Goal: Task Accomplishment & Management: Use online tool/utility

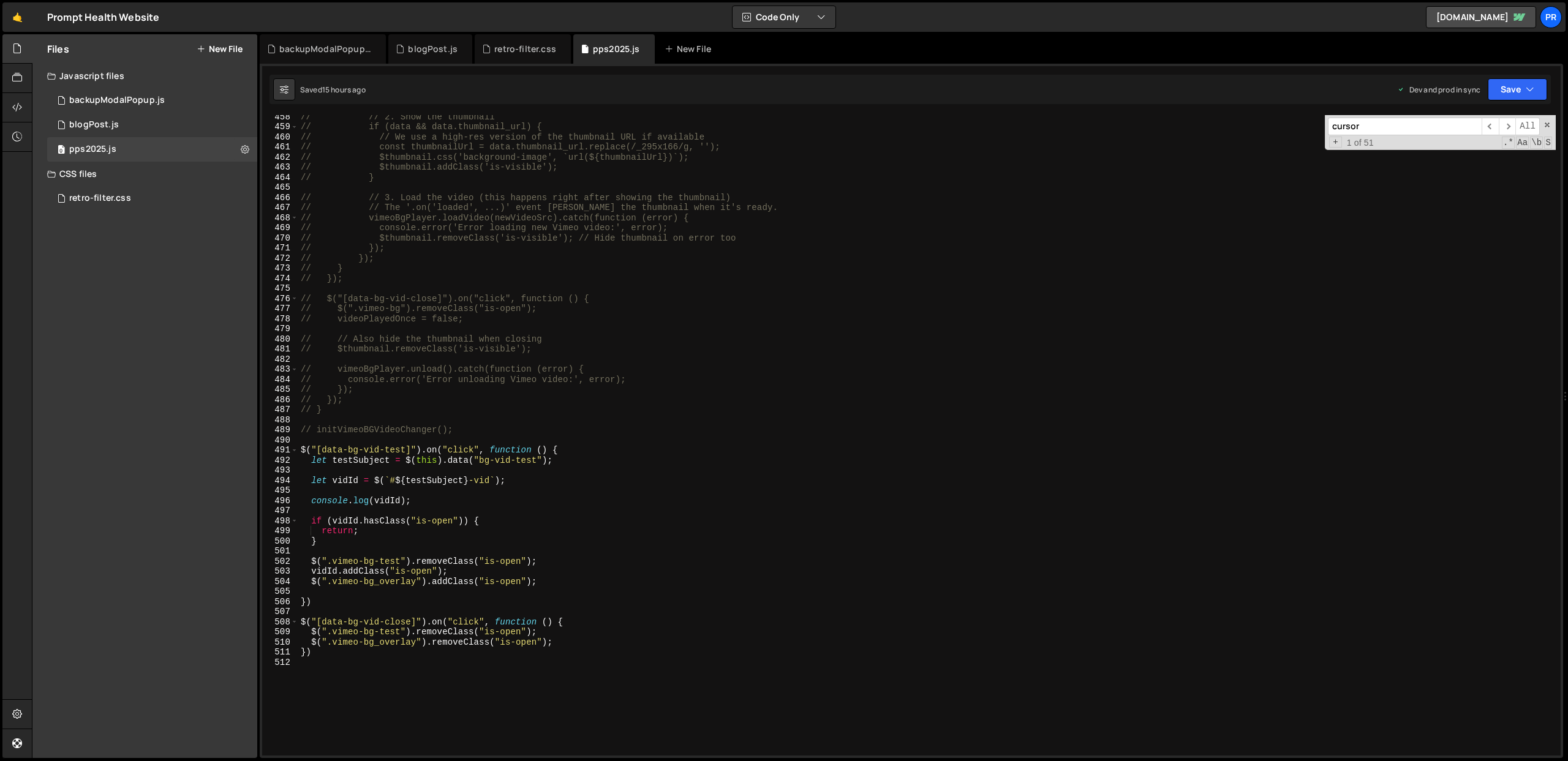
scroll to position [4847, 0]
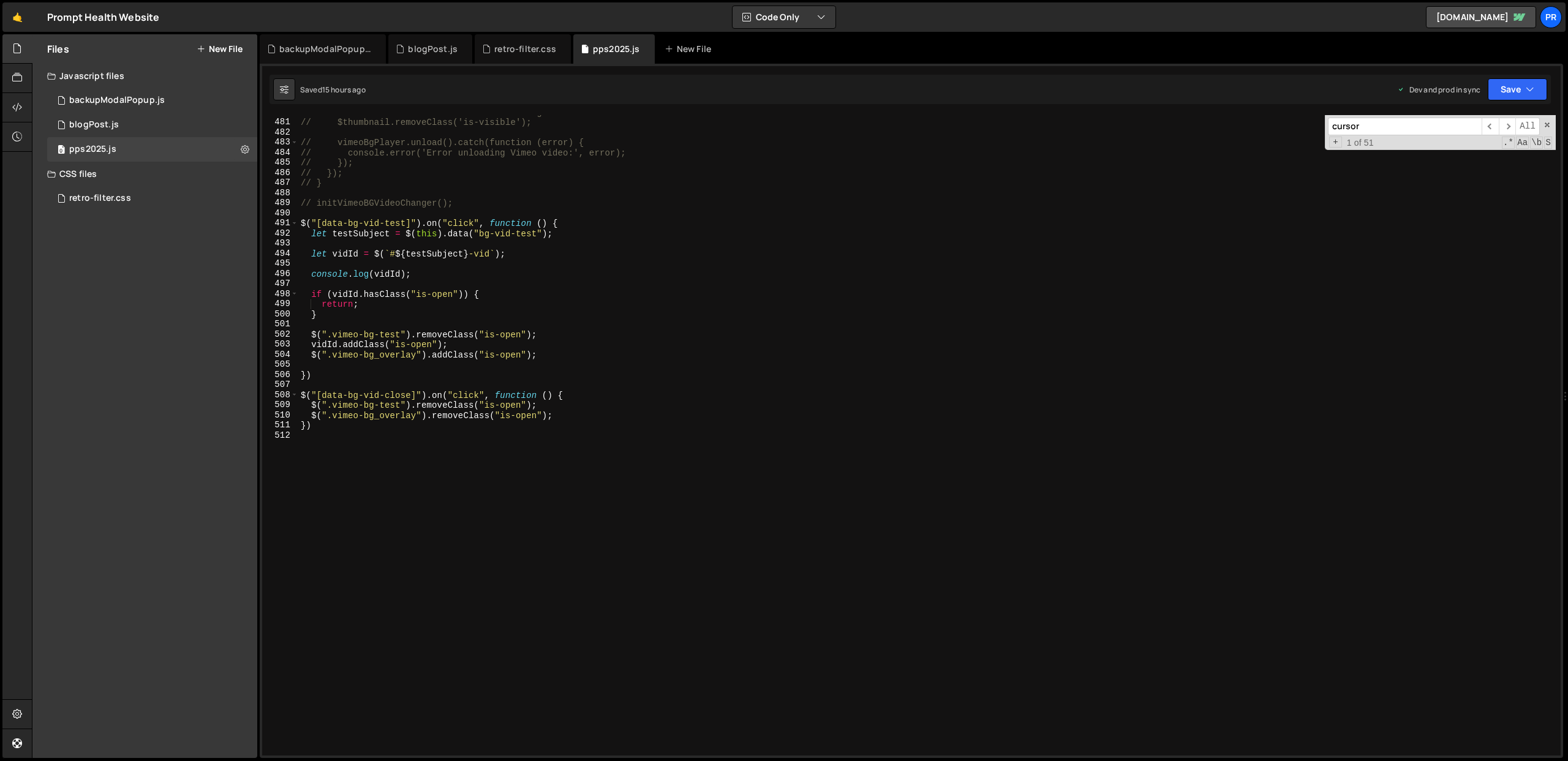
type textarea "})"
click at [343, 429] on div "// // Also hide the thumbnail when closing // $thumbnail.removeClass('is-visibl…" at bounding box center [927, 437] width 1257 height 661
type textarea "// marquee animation"
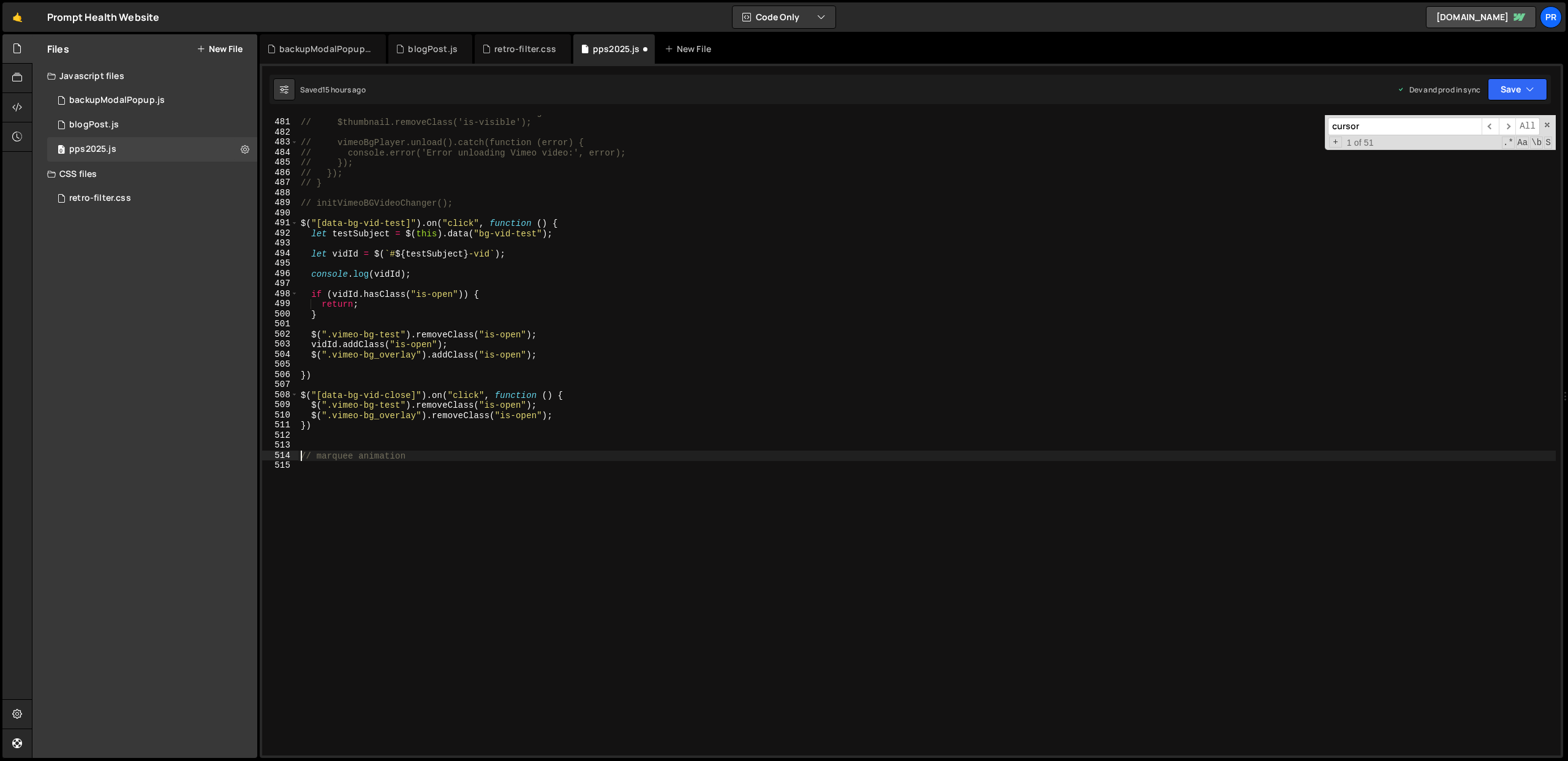
click at [417, 457] on div "// // Also hide the thumbnail when closing // $thumbnail.removeClass('is-visibl…" at bounding box center [927, 437] width 1257 height 661
paste textarea "});"
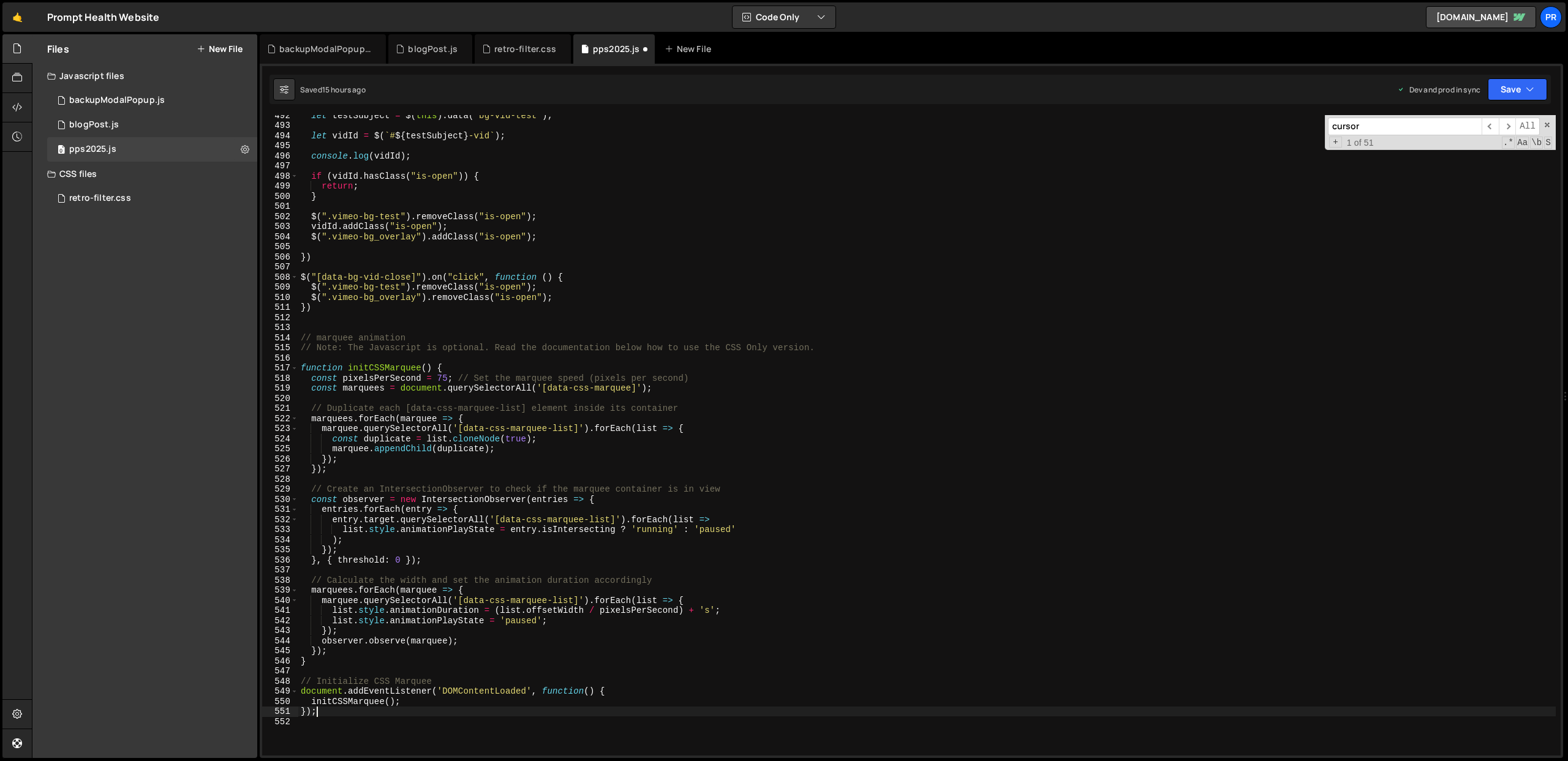
scroll to position [5016, 0]
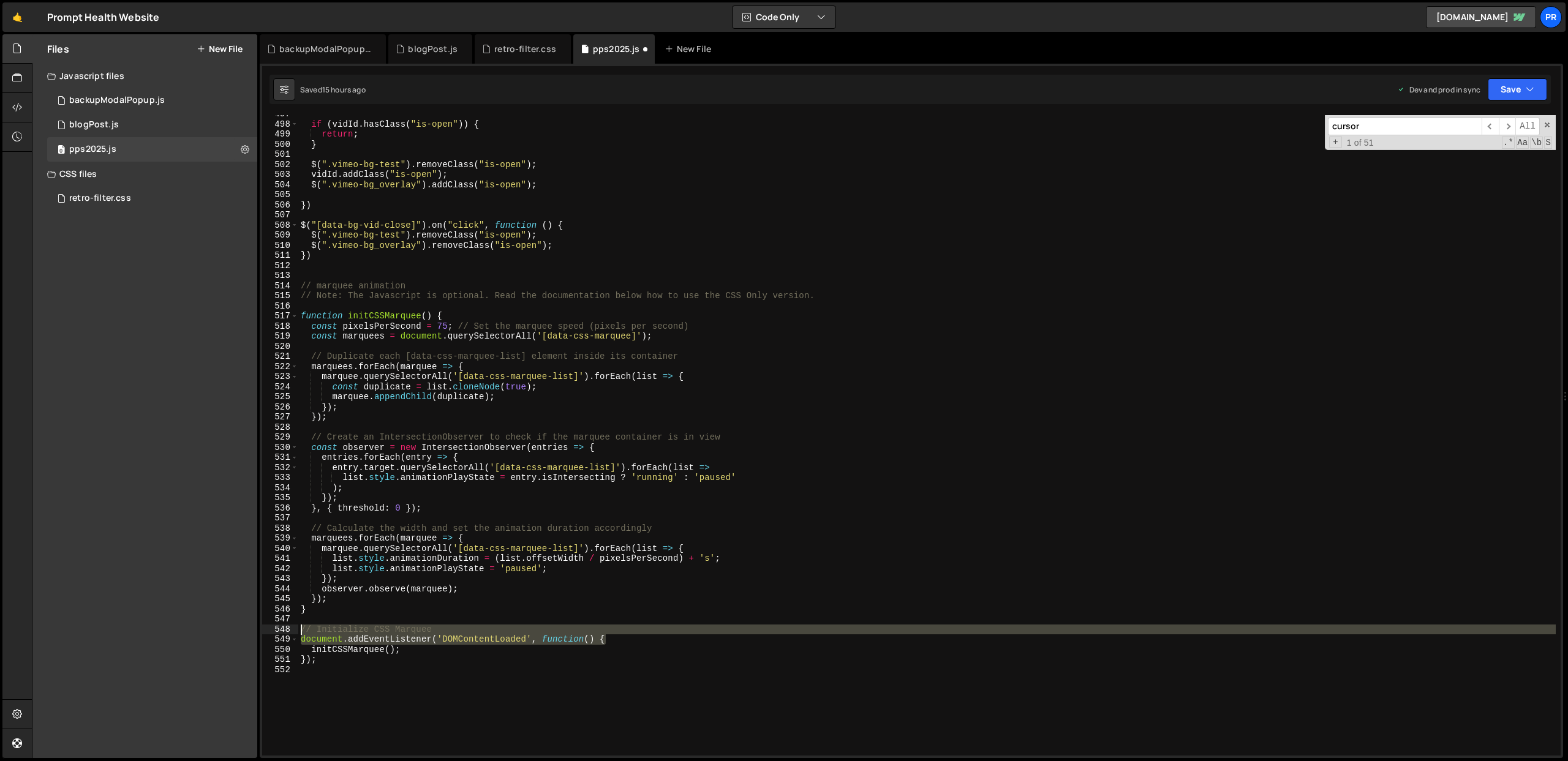
drag, startPoint x: 609, startPoint y: 640, endPoint x: 276, endPoint y: 632, distance: 333.1
click at [276, 632] on div "}); 497 498 499 500 501 502 503 504 505 506 507 508 509 510 511 512 513 514 515…" at bounding box center [911, 435] width 1298 height 640
type textarea "// Initialize CSS Marquee document.addEventListener('DOMContentLoaded', functio…"
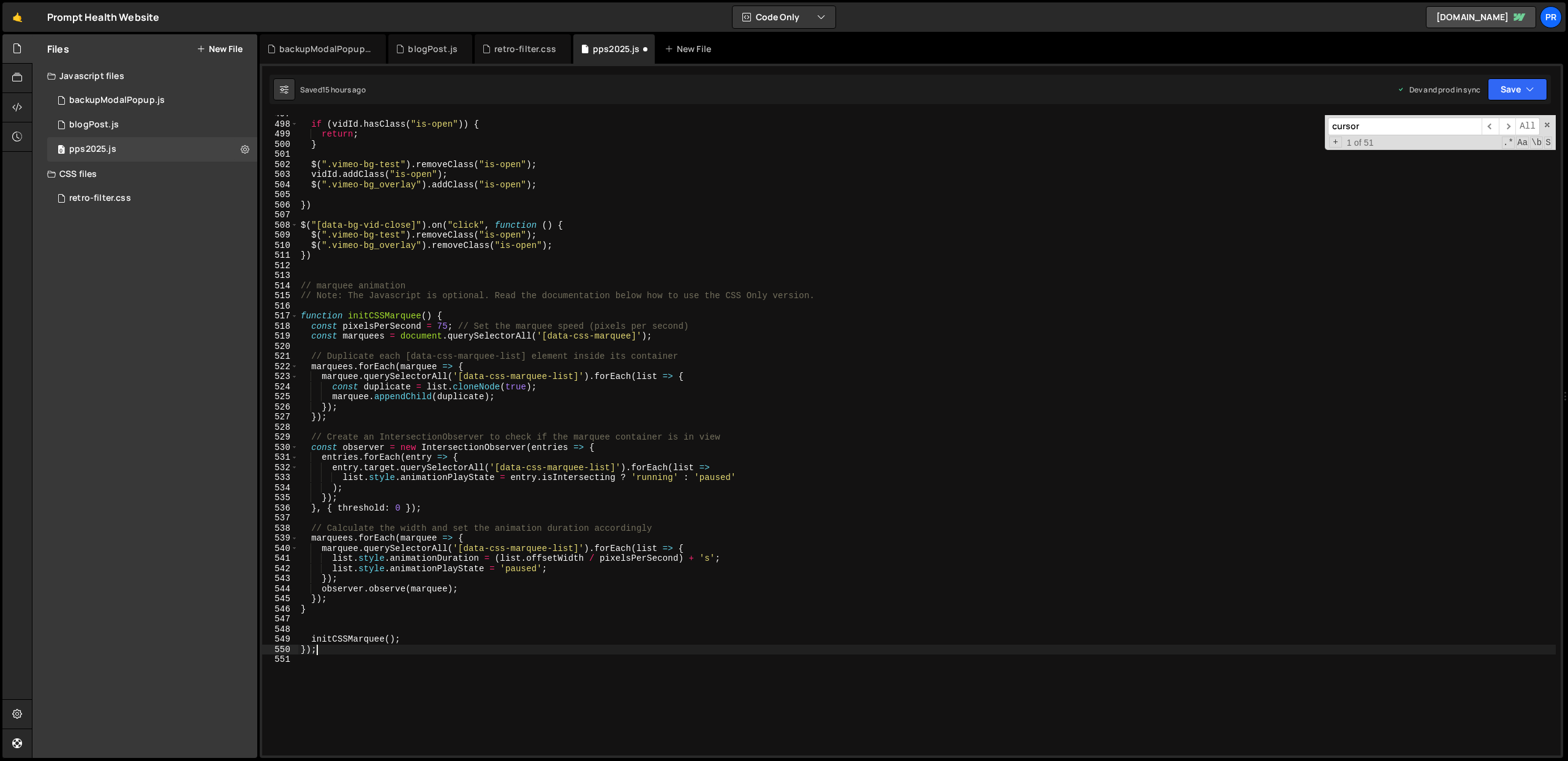
drag, startPoint x: 334, startPoint y: 651, endPoint x: 287, endPoint y: 650, distance: 47.0
click at [287, 650] on div "497 498 499 500 501 502 503 504 505 506 507 508 509 510 511 512 513 514 515 516…" at bounding box center [911, 435] width 1298 height 640
type textarea "});"
drag, startPoint x: 312, startPoint y: 638, endPoint x: 292, endPoint y: 639, distance: 20.0
click at [292, 639] on div "497 498 499 500 501 502 503 504 505 506 507 508 509 510 511 512 513 514 515 516…" at bounding box center [911, 435] width 1298 height 640
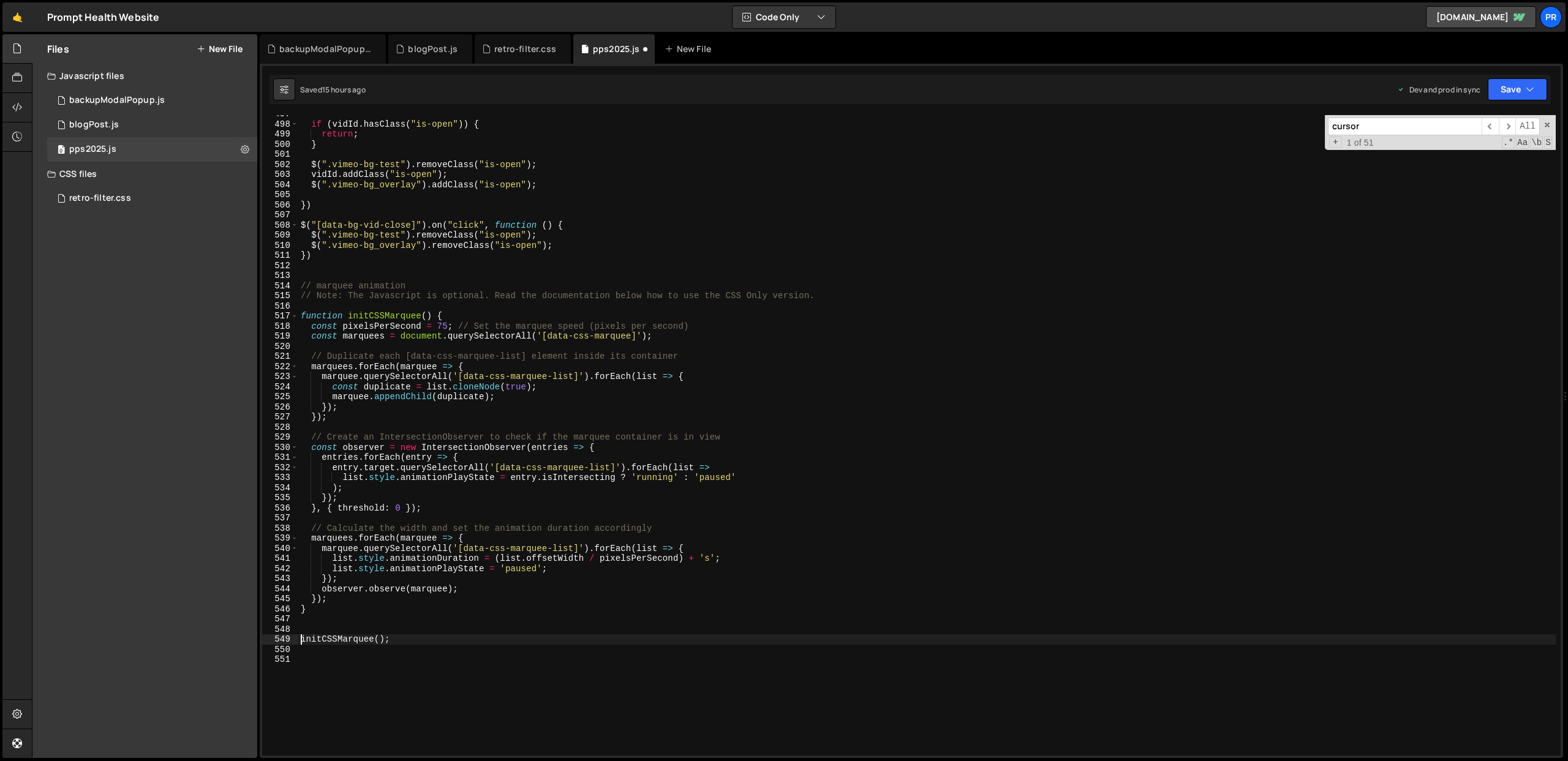
click at [461, 312] on div "if ( vidId . hasClass ( "is-open" )) { return ; } $ ( ".vimeo-bg-test" ) . remo…" at bounding box center [927, 439] width 1257 height 661
drag, startPoint x: 401, startPoint y: 335, endPoint x: 645, endPoint y: 334, distance: 244.0
click at [645, 334] on div "if ( vidId . hasClass ( "is-open" )) { return ; } $ ( ".vimeo-bg-test" ) . remo…" at bounding box center [927, 439] width 1257 height 661
click at [380, 326] on div "if ( vidId . hasClass ( "is-open" )) { return ; } $ ( ".vimeo-bg-test" ) . remo…" at bounding box center [927, 439] width 1257 height 661
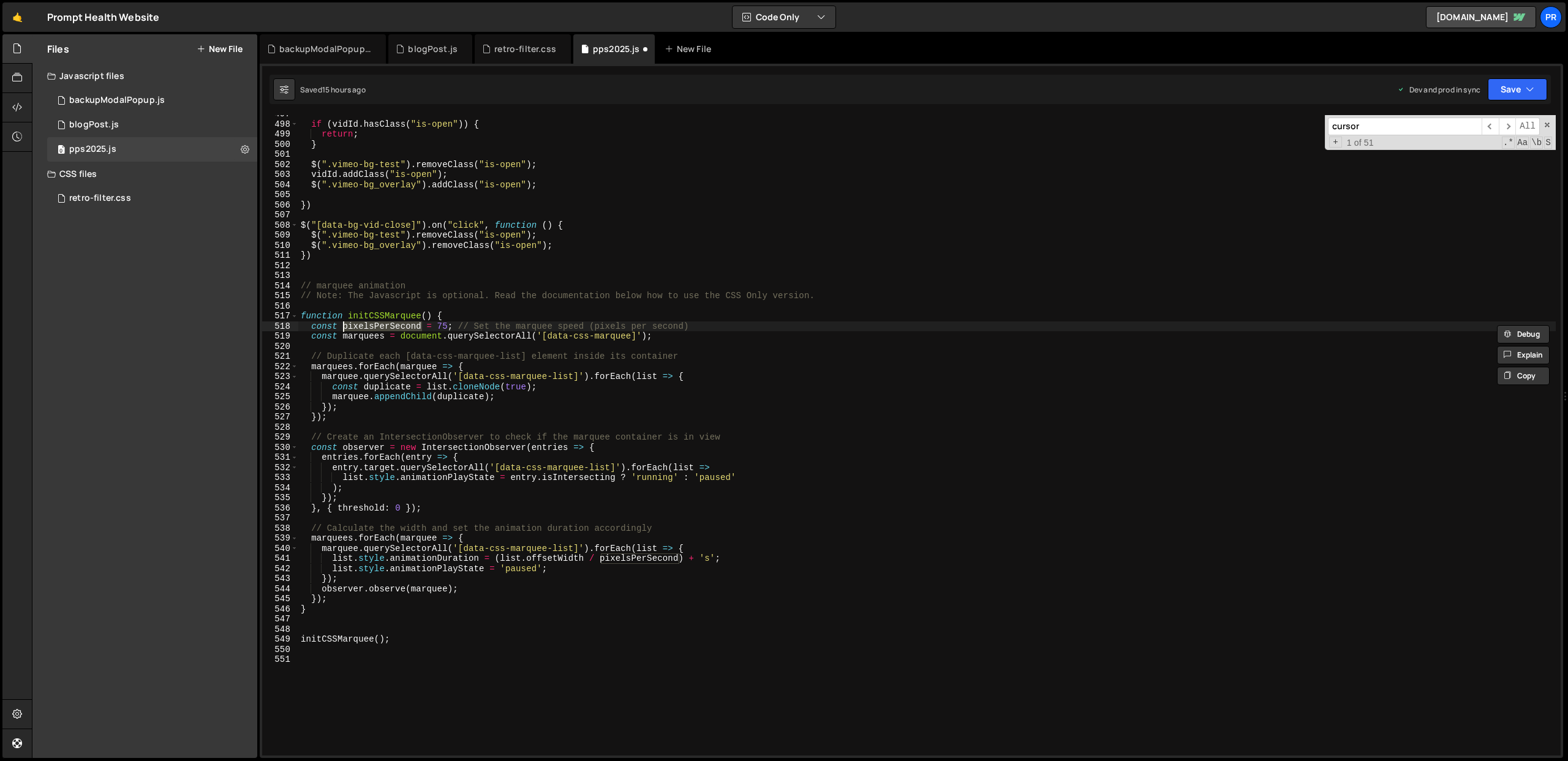
click at [496, 537] on div "if ( vidId . hasClass ( "is-open" )) { return ; } $ ( ".vimeo-bg-test" ) . remo…" at bounding box center [927, 439] width 1257 height 661
click at [627, 557] on div "if ( vidId . hasClass ( "is-open" )) { return ; } $ ( ".vimeo-bg-test" ) . remo…" at bounding box center [927, 439] width 1257 height 661
click at [724, 543] on div "if ( vidId . hasClass ( "is-open" )) { return ; } $ ( ".vimeo-bg-test" ) . remo…" at bounding box center [927, 439] width 1257 height 661
click at [510, 535] on div "if ( vidId . hasClass ( "is-open" )) { return ; } $ ( ".vimeo-bg-test" ) . remo…" at bounding box center [927, 439] width 1257 height 661
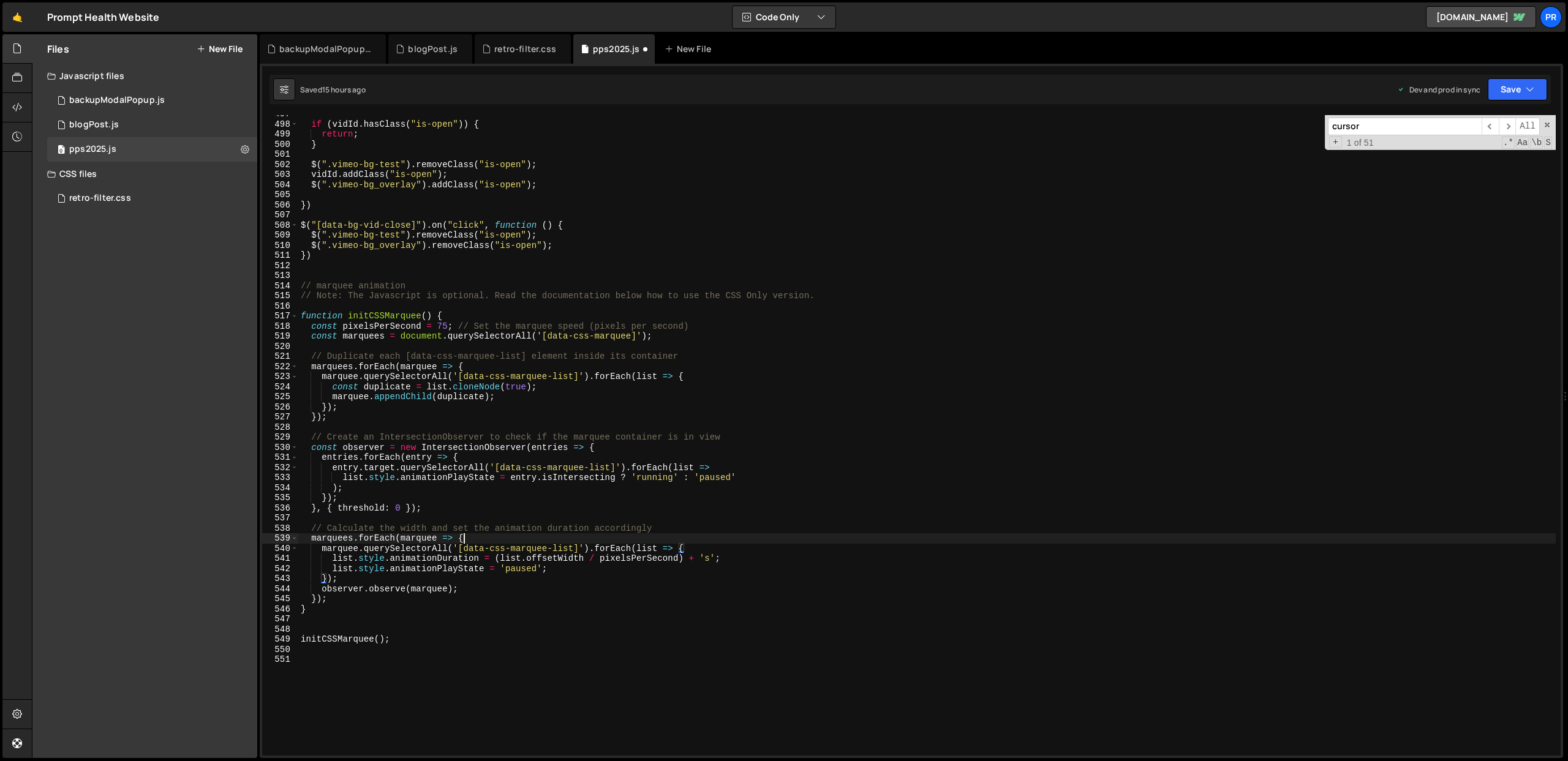
type textarea "marquees.forEach(marquee => {"
click at [379, 327] on div "if ( vidId . hasClass ( "is-open" )) { return ; } $ ( ".vimeo-bg-test" ) . remo…" at bounding box center [927, 439] width 1257 height 661
type textarea "const pixelsPerSecond = 75; // Set the marquee speed (pixels per second)"
click at [379, 327] on div "if ( vidId . hasClass ( "is-open" )) { return ; } $ ( ".vimeo-bg-test" ) . remo…" at bounding box center [927, 439] width 1257 height 661
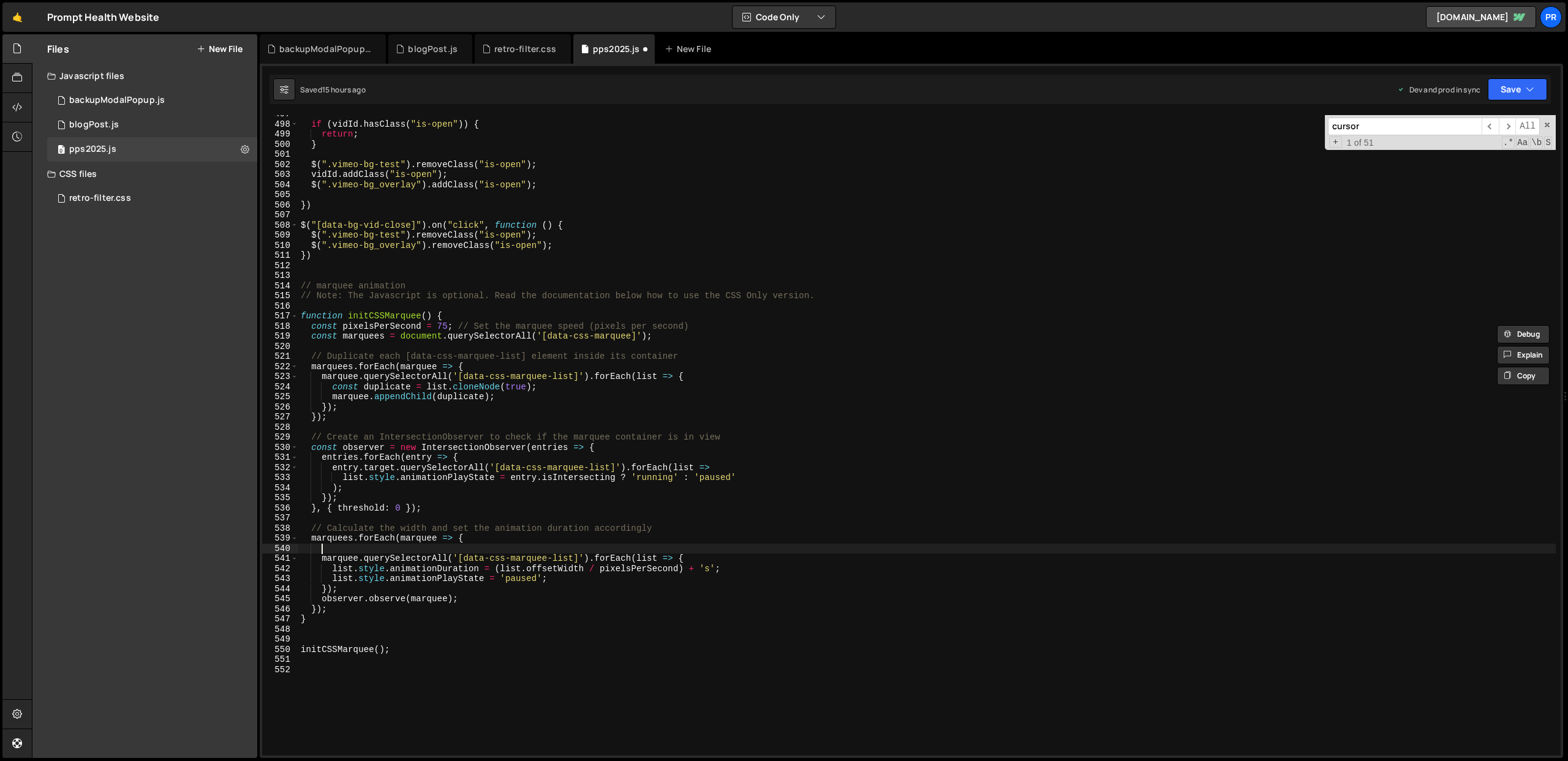
click at [345, 547] on div "if ( vidId . hasClass ( "is-open" )) { return ; } $ ( ".vimeo-bg-test" ) . remo…" at bounding box center [927, 439] width 1257 height 661
paste textarea "pixelsPerSecond"
click at [412, 539] on div "if ( vidId . hasClass ( "is-open" )) { return ; } $ ( ".vimeo-bg-test" ) . remo…" at bounding box center [927, 439] width 1257 height 661
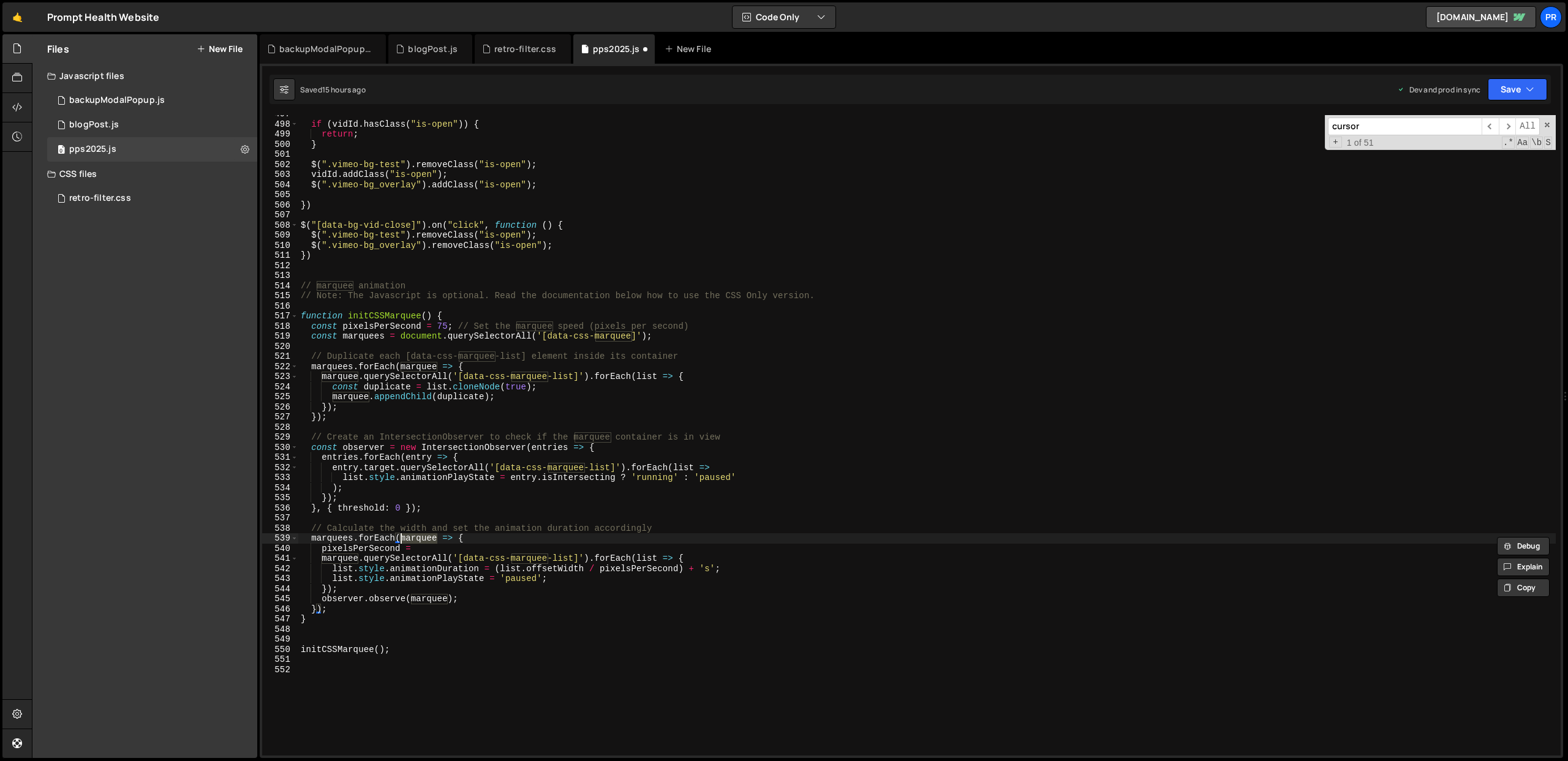
click at [431, 548] on div "if ( vidId . hasClass ( "is-open" )) { return ; } $ ( ".vimeo-bg-test" ) . remo…" at bounding box center [927, 439] width 1257 height 661
paste textarea "marquee"
click at [703, 545] on div "if ( vidId . hasClass ( "is-open" )) { return ; } $ ( ".vimeo-bg-test" ) . remo…" at bounding box center [927, 439] width 1257 height 661
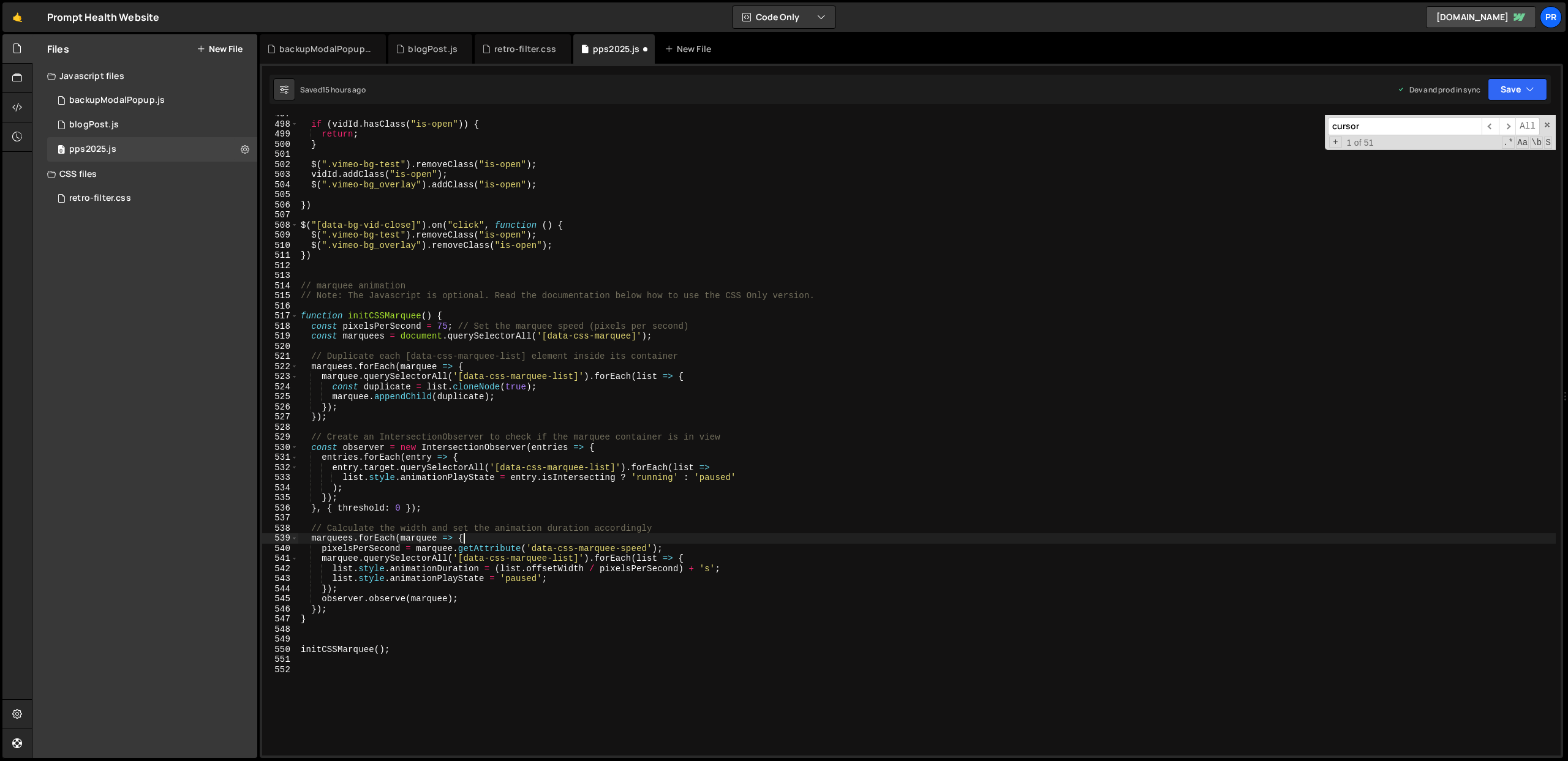
click at [489, 534] on div "if ( vidId . hasClass ( "is-open" )) { return ; } $ ( ".vimeo-bg-test" ) . remo…" at bounding box center [927, 439] width 1257 height 661
type textarea "marquees.forEach(marquee => {"
paste textarea "if (element.hasAttribute(attributeName)) {"
click at [432, 558] on div "if ( vidId . hasClass ( "is-open" )) { return ; } $ ( ".vimeo-bg-test" ) . remo…" at bounding box center [927, 439] width 1257 height 661
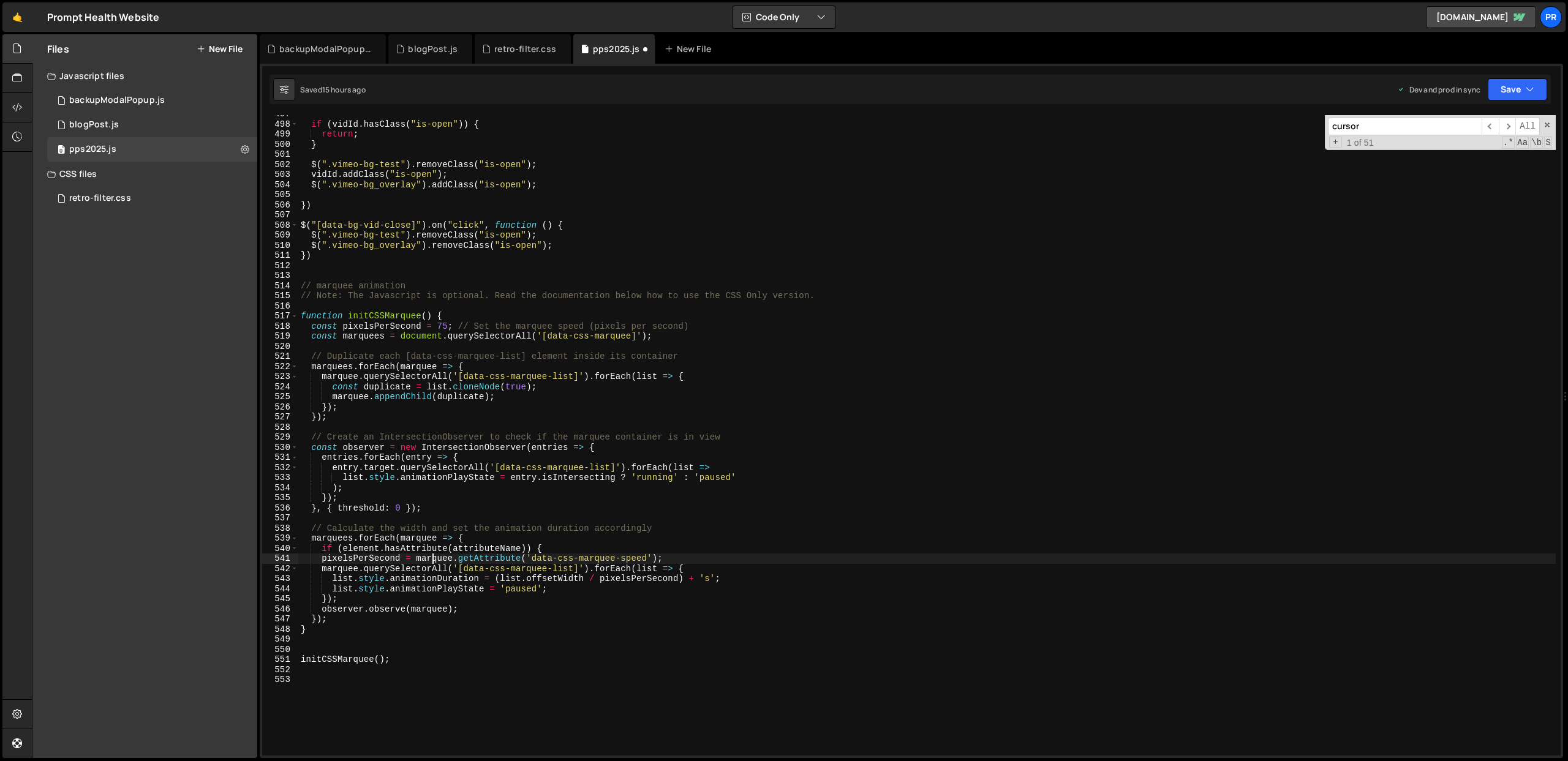
click at [432, 558] on div "if ( vidId . hasClass ( "is-open" )) { return ; } $ ( ".vimeo-bg-test" ) . remo…" at bounding box center [927, 439] width 1257 height 661
click at [358, 548] on div "if ( vidId . hasClass ( "is-open" )) { return ; } $ ( ".vimeo-bg-test" ) . remo…" at bounding box center [927, 439] width 1257 height 661
paste textarea "marquee"
drag, startPoint x: 533, startPoint y: 558, endPoint x: 647, endPoint y: 556, distance: 114.0
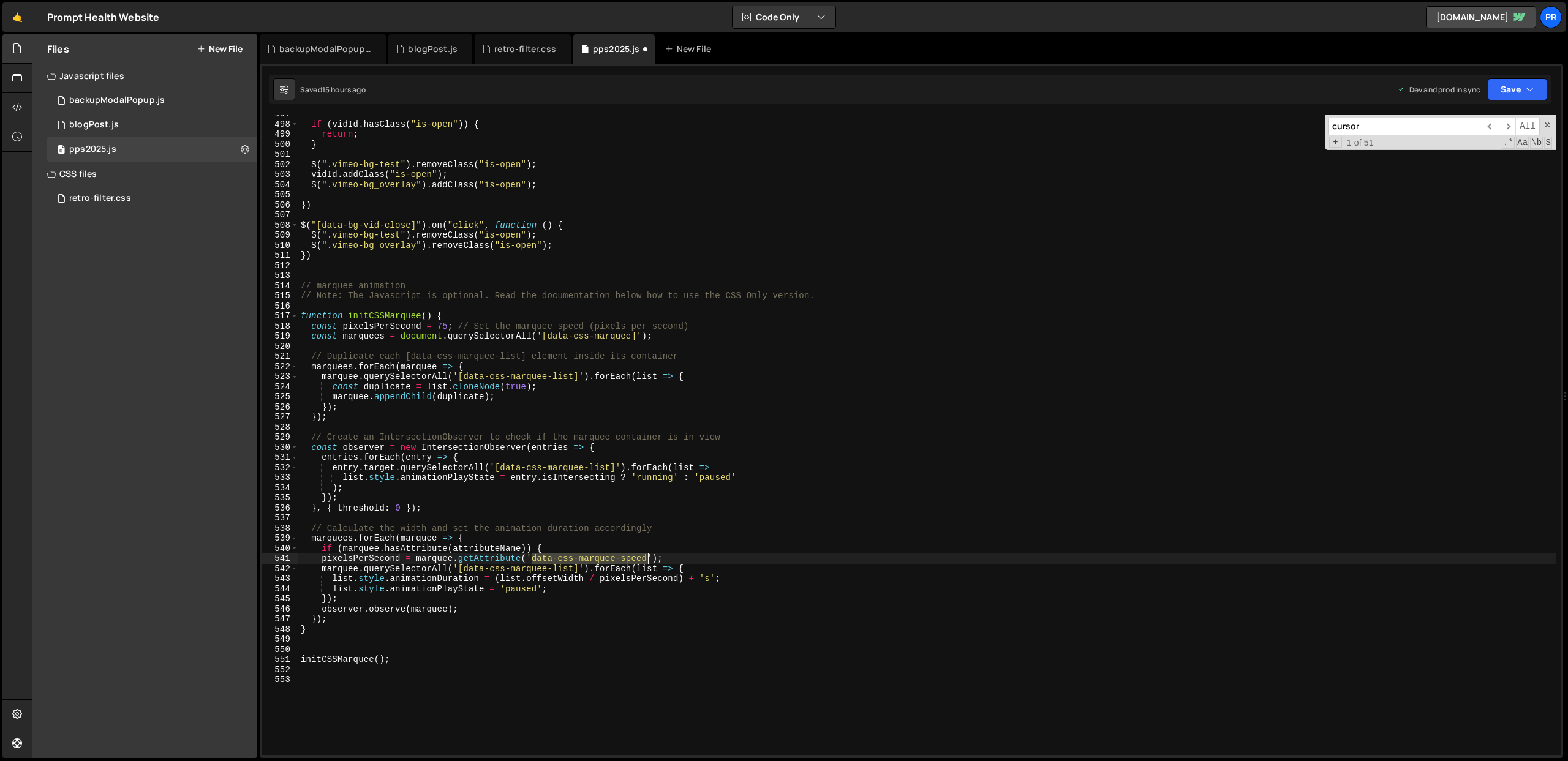
click at [647, 556] on div "if ( vidId . hasClass ( "is-open" )) { return ; } $ ( ".vimeo-bg-test" ) . remo…" at bounding box center [927, 439] width 1257 height 661
click at [481, 548] on div "if ( vidId . hasClass ( "is-open" )) { return ; } $ ( ".vimeo-bg-test" ) . remo…" at bounding box center [927, 439] width 1257 height 661
paste textarea "data-css-marquee-speed'"
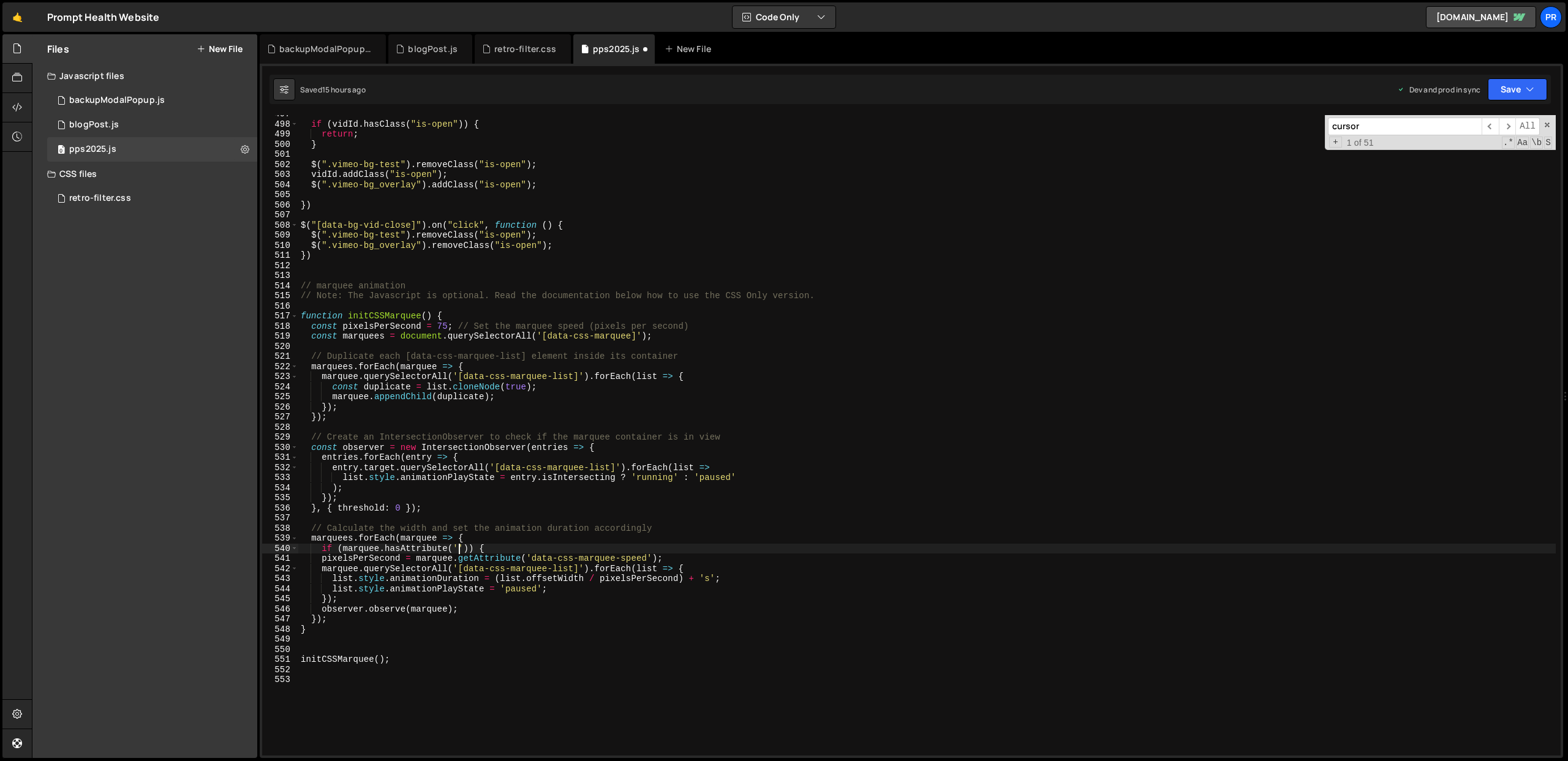
type textarea "if (marquee.hasAttribute('data-css-marquee-speed')) {"
click at [617, 550] on div "if ( vidId . hasClass ( "is-open" )) { return ; } $ ( ".vimeo-bg-test" ) . remo…" at bounding box center [927, 439] width 1257 height 661
click at [674, 564] on div "if ( vidId . hasClass ( "is-open" )) { return ; } $ ( ".vimeo-bg-test" ) . remo…" at bounding box center [927, 439] width 1257 height 661
click at [322, 560] on div "if ( vidId . hasClass ( "is-open" )) { return ; } $ ( ".vimeo-bg-test" ) . remo…" at bounding box center [927, 439] width 1257 height 661
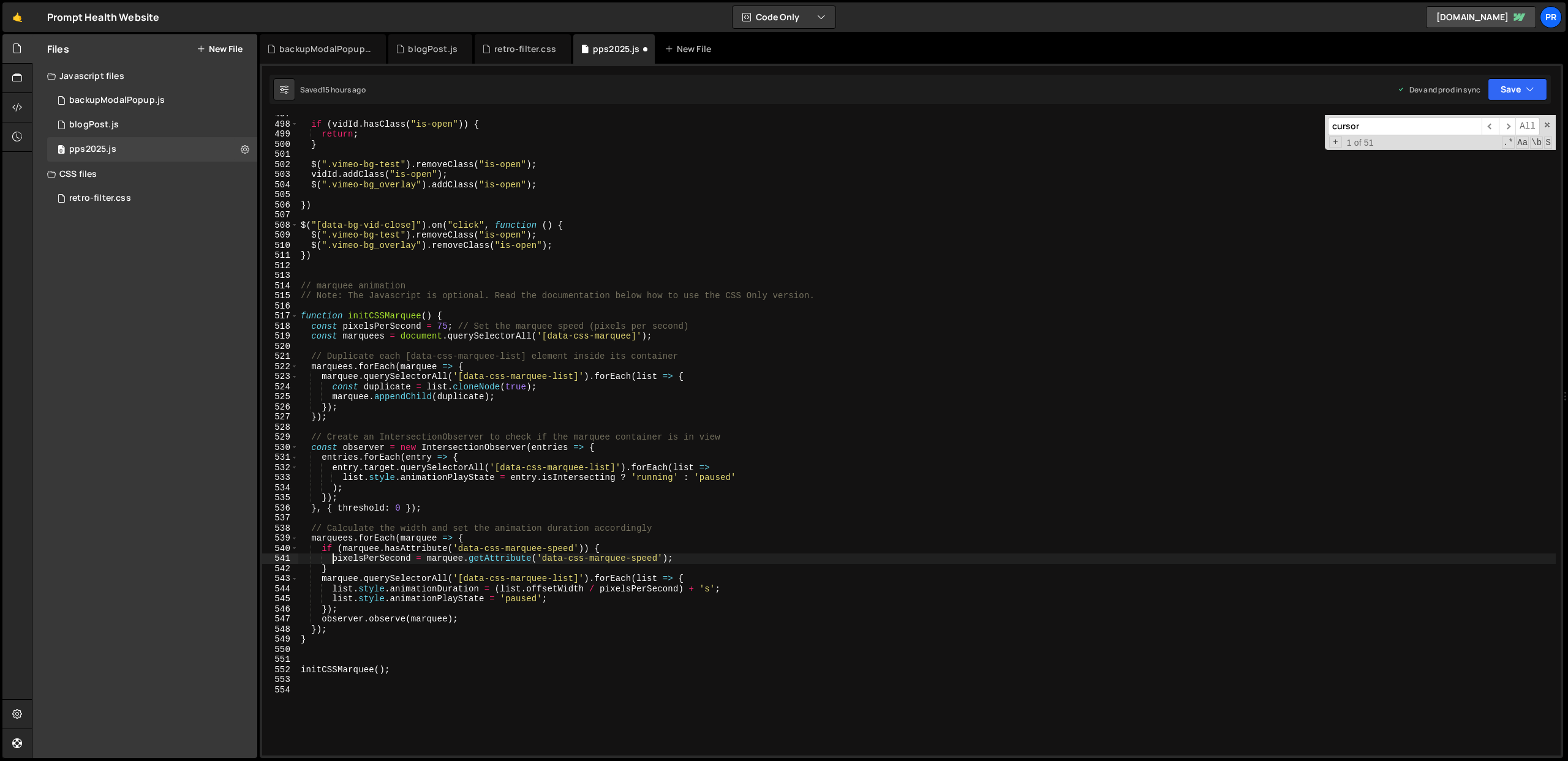
click at [321, 547] on div "if ( vidId . hasClass ( "is-open" )) { return ; } $ ( ".vimeo-bg-test" ) . remo…" at bounding box center [927, 439] width 1257 height 661
click at [394, 576] on div "if ( vidId . hasClass ( "is-open" )) { return ; } $ ( ".vimeo-bg-test" ) . remo…" at bounding box center [927, 439] width 1257 height 661
type textarea "}"
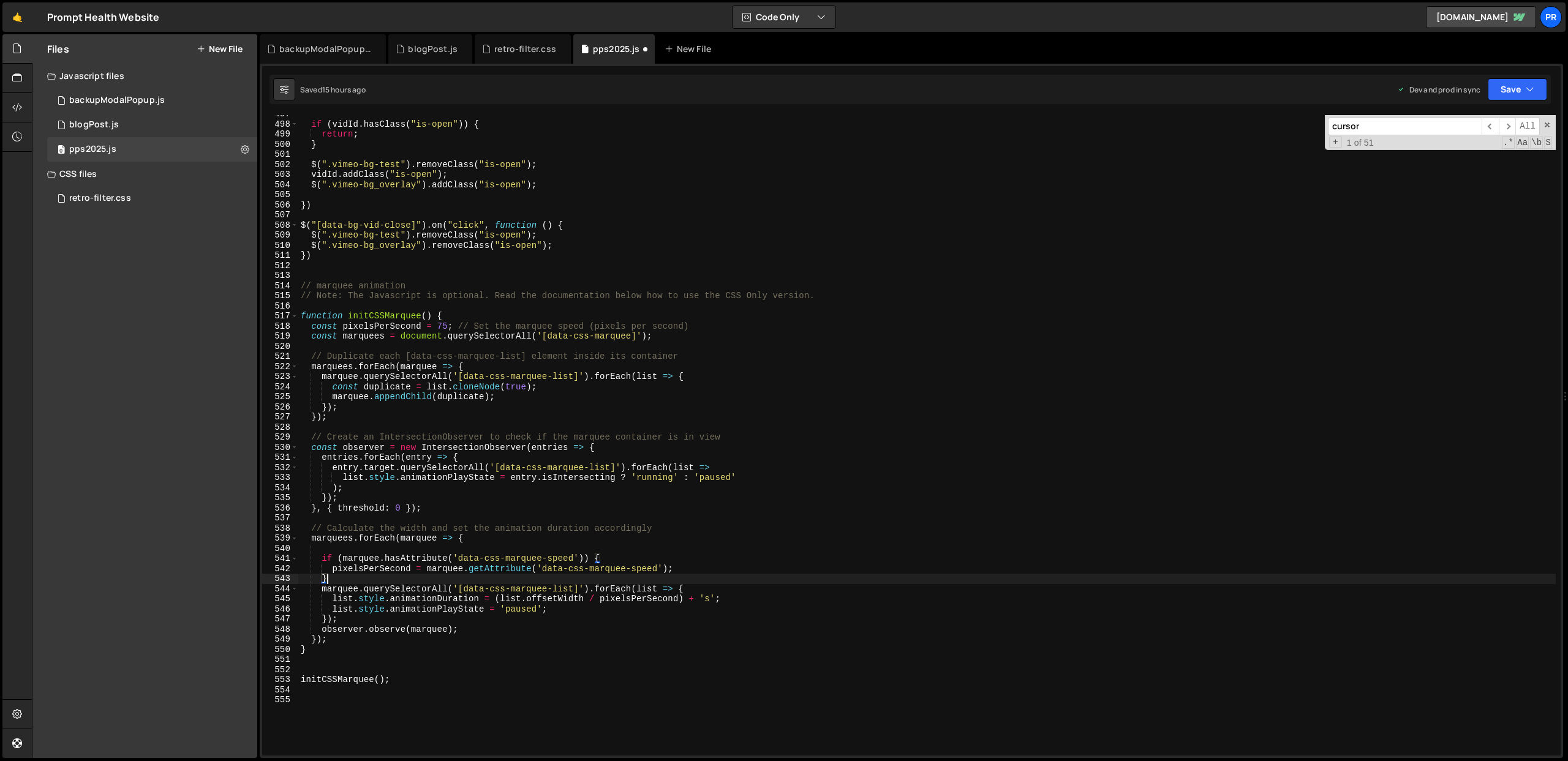
scroll to position [0, 1]
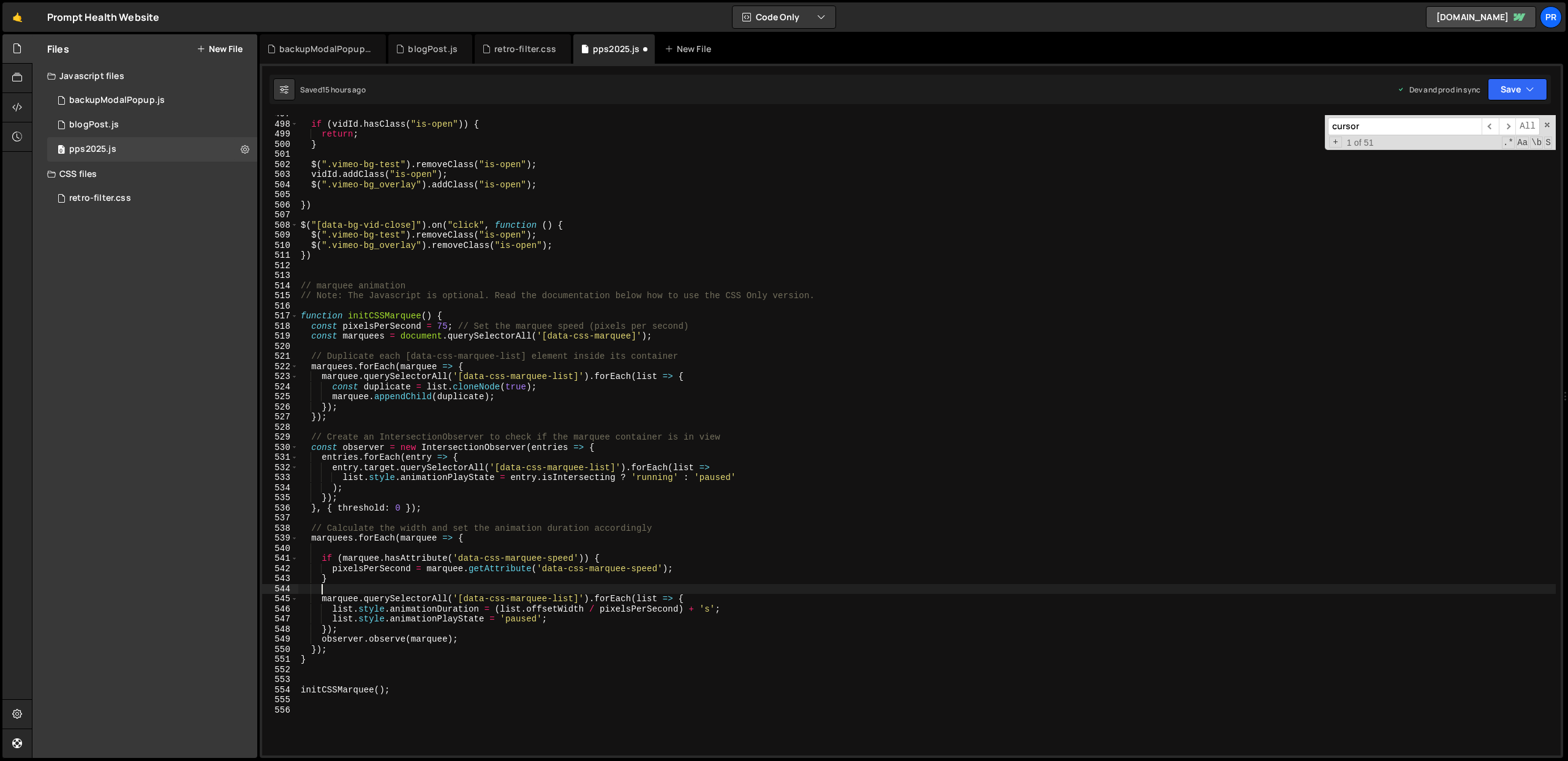
click at [730, 568] on div "if ( vidId . hasClass ( "is-open" )) { return ; } $ ( ".vimeo-bg-test" ) . remo…" at bounding box center [927, 439] width 1257 height 661
click at [518, 291] on div "if ( vidId . hasClass ( "is-open" )) { return ; } $ ( ".vimeo-bg-test" ) . remo…" at bounding box center [927, 439] width 1257 height 661
click at [745, 611] on div "if ( vidId . hasClass ( "is-open" )) { return ; } $ ( ".vimeo-bg-test" ) . remo…" at bounding box center [927, 439] width 1257 height 661
type textarea "list.style.animationDuration = (list.offsetWidth / pixelsPerSecond) + 's';"
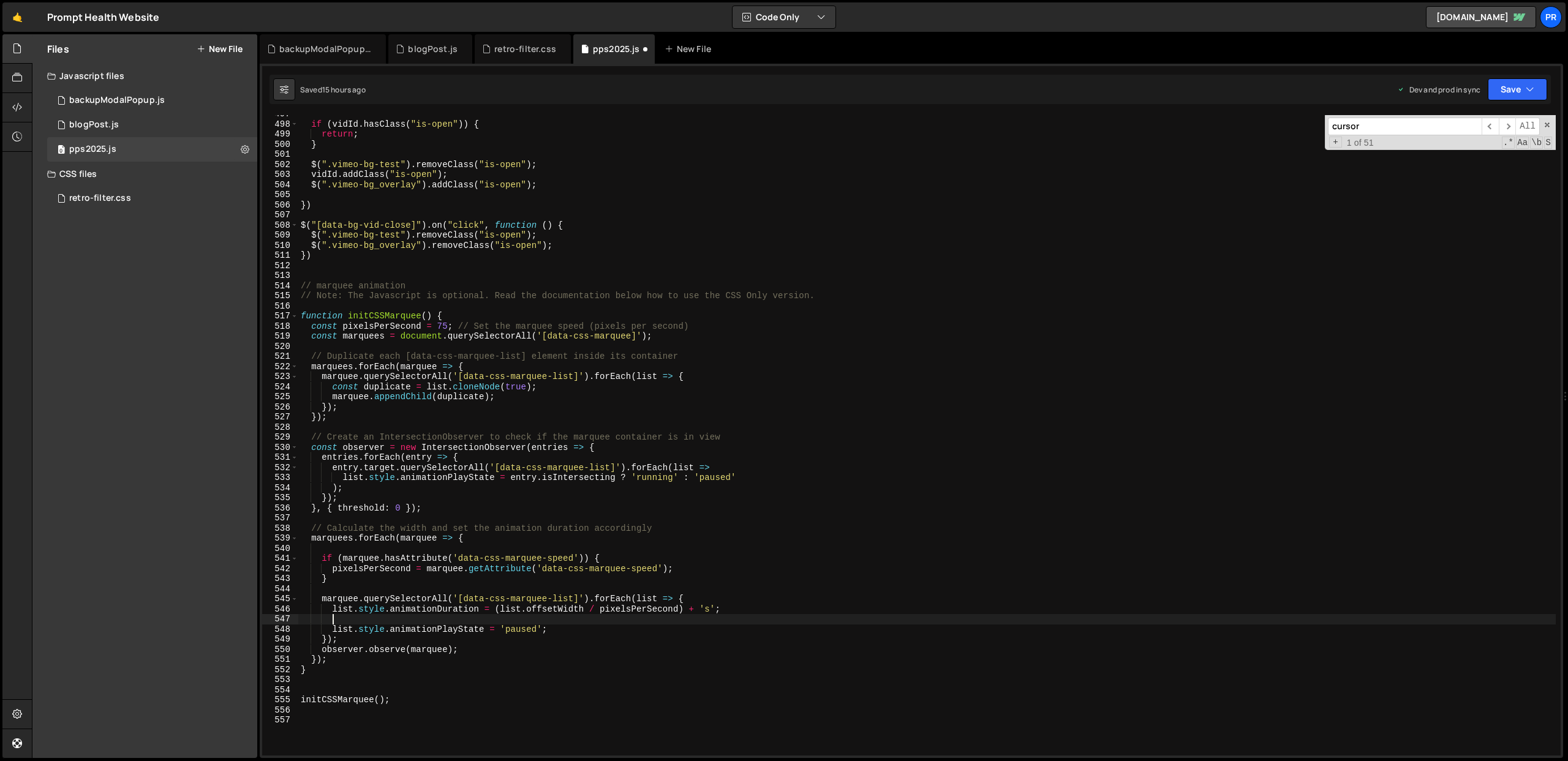
paste textarea ".style.animationDirection = 'reverse';"
click at [333, 620] on div "if ( vidId . hasClass ( "is-open" )) { return ; } $ ( ".vimeo-bg-test" ) . remo…" at bounding box center [927, 439] width 1257 height 661
click at [348, 579] on div "if ( vidId . hasClass ( "is-open" )) { return ; } $ ( ".vimeo-bg-test" ) . remo…" at bounding box center [927, 439] width 1257 height 661
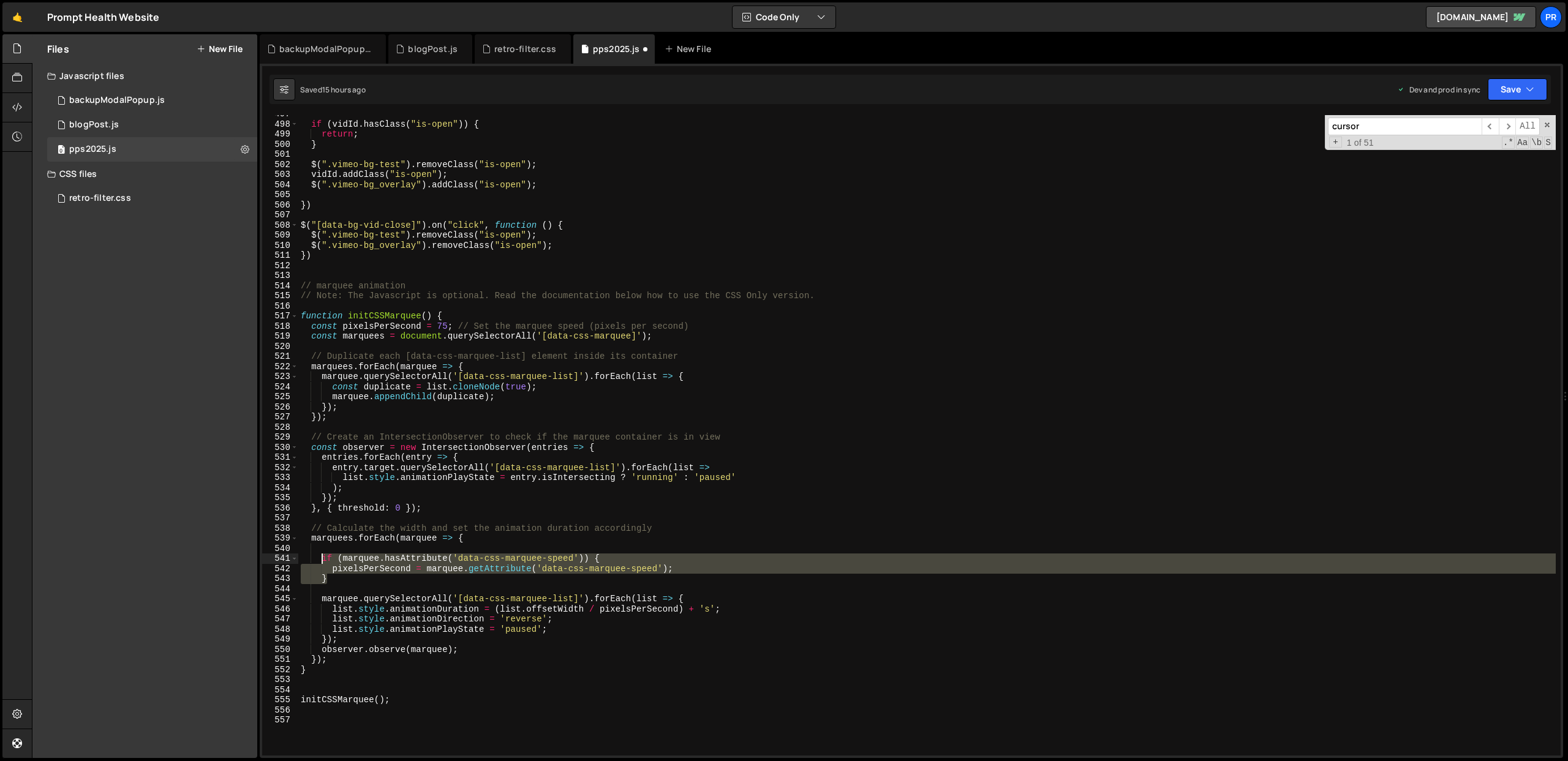
drag, startPoint x: 339, startPoint y: 579, endPoint x: 322, endPoint y: 561, distance: 24.8
click at [322, 561] on div "if ( vidId . hasClass ( "is-open" )) { return ; } $ ( ".vimeo-bg-test" ) . remo…" at bounding box center [927, 439] width 1257 height 661
click at [339, 579] on div "if ( vidId . hasClass ( "is-open" )) { return ; } $ ( ".vimeo-bg-test" ) . remo…" at bounding box center [927, 435] width 1257 height 640
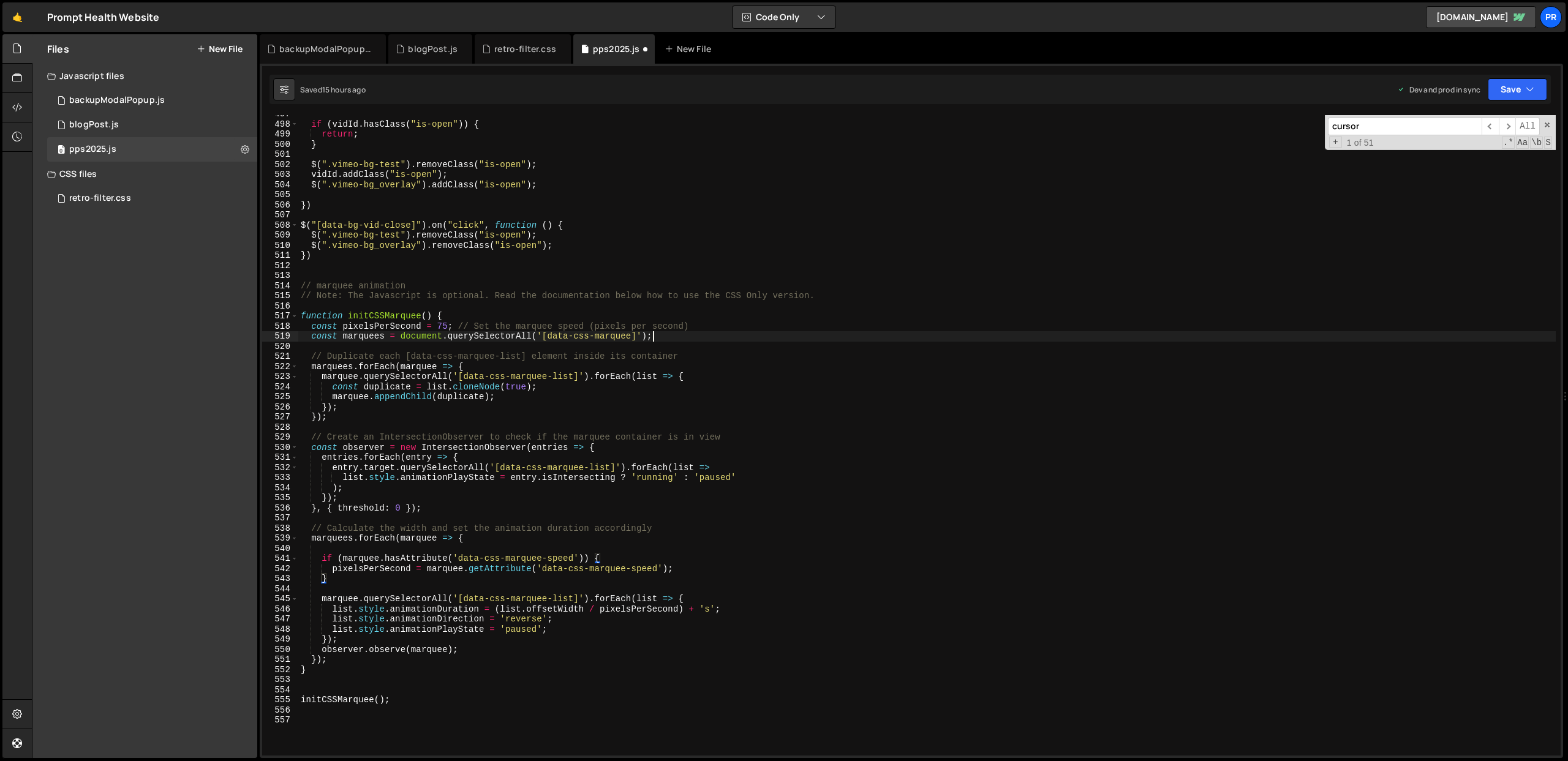
click at [682, 336] on div "if ( vidId . hasClass ( "is-open" )) { return ; } $ ( ".vimeo-bg-test" ) . remo…" at bounding box center [927, 439] width 1257 height 661
click at [327, 327] on div "if ( vidId . hasClass ( "is-open" )) { return ; } $ ( ".vimeo-bg-test" ) . remo…" at bounding box center [927, 439] width 1257 height 661
drag, startPoint x: 691, startPoint y: 327, endPoint x: 444, endPoint y: 325, distance: 247.0
click at [444, 325] on div "if ( vidId . hasClass ( "is-open" )) { return ; } $ ( ".vimeo-bg-test" ) . remo…" at bounding box center [927, 439] width 1257 height 661
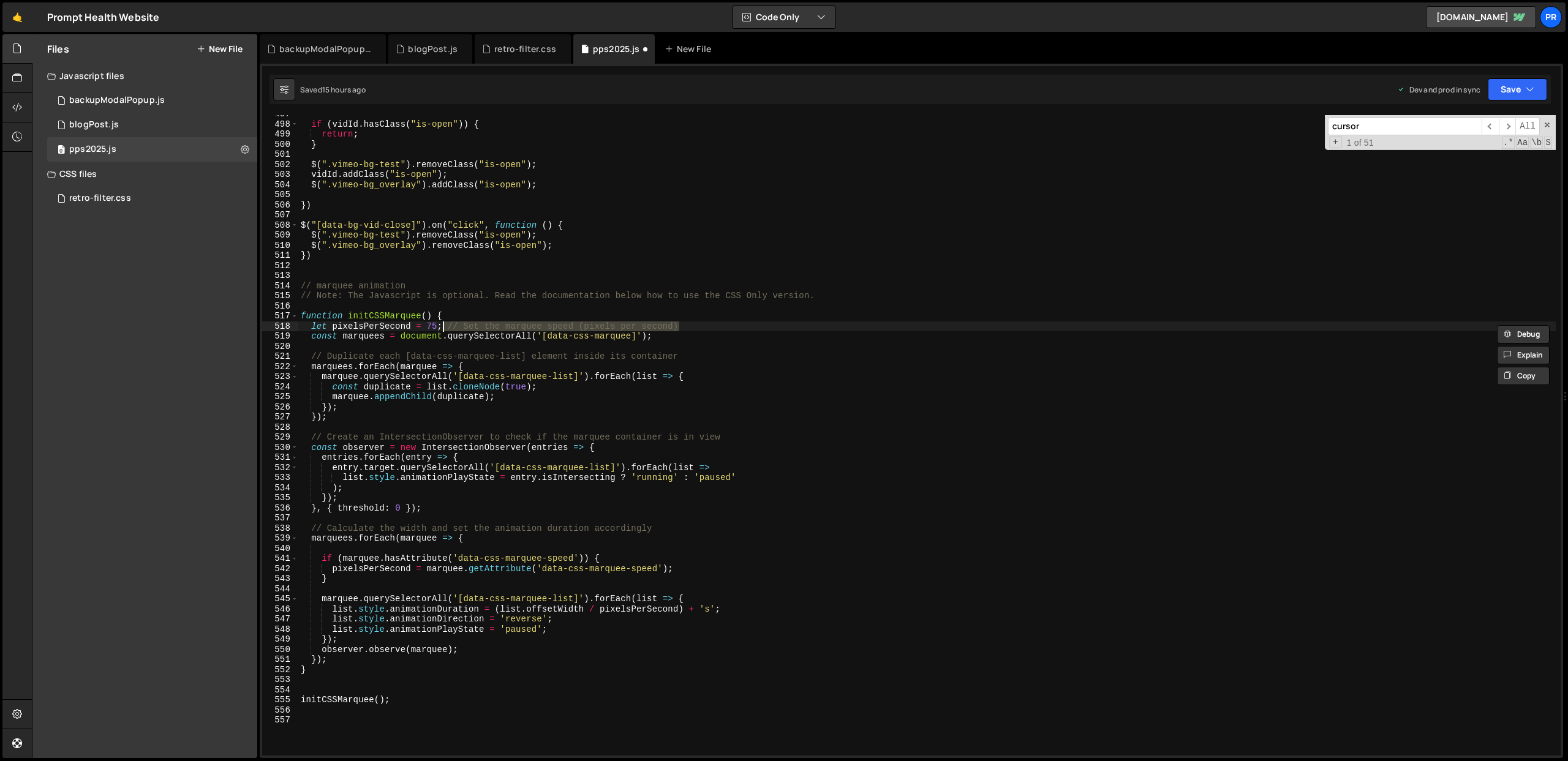
type textarea "let pixelsPerSecond = 75;"
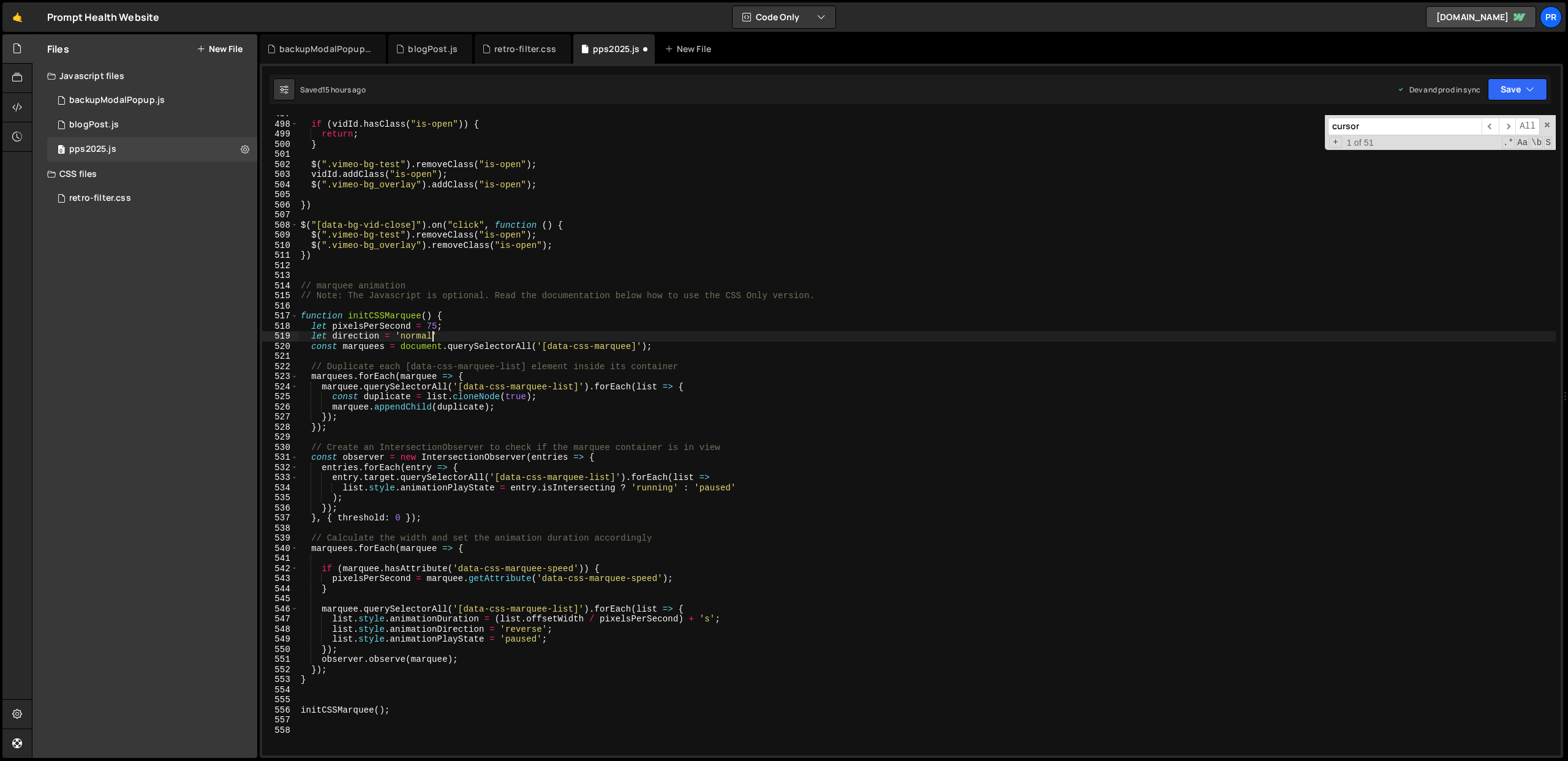
scroll to position [0, 9]
click at [481, 336] on div "if ( vidId . hasClass ( "is-open" )) { return ; } $ ( ".vimeo-bg-test" ) . remo…" at bounding box center [927, 439] width 1257 height 661
drag, startPoint x: 500, startPoint y: 629, endPoint x: 547, endPoint y: 626, distance: 47.1
click at [547, 626] on div "if ( vidId . hasClass ( "is-open" )) { return ; } $ ( ".vimeo-bg-test" ) . remo…" at bounding box center [927, 439] width 1257 height 661
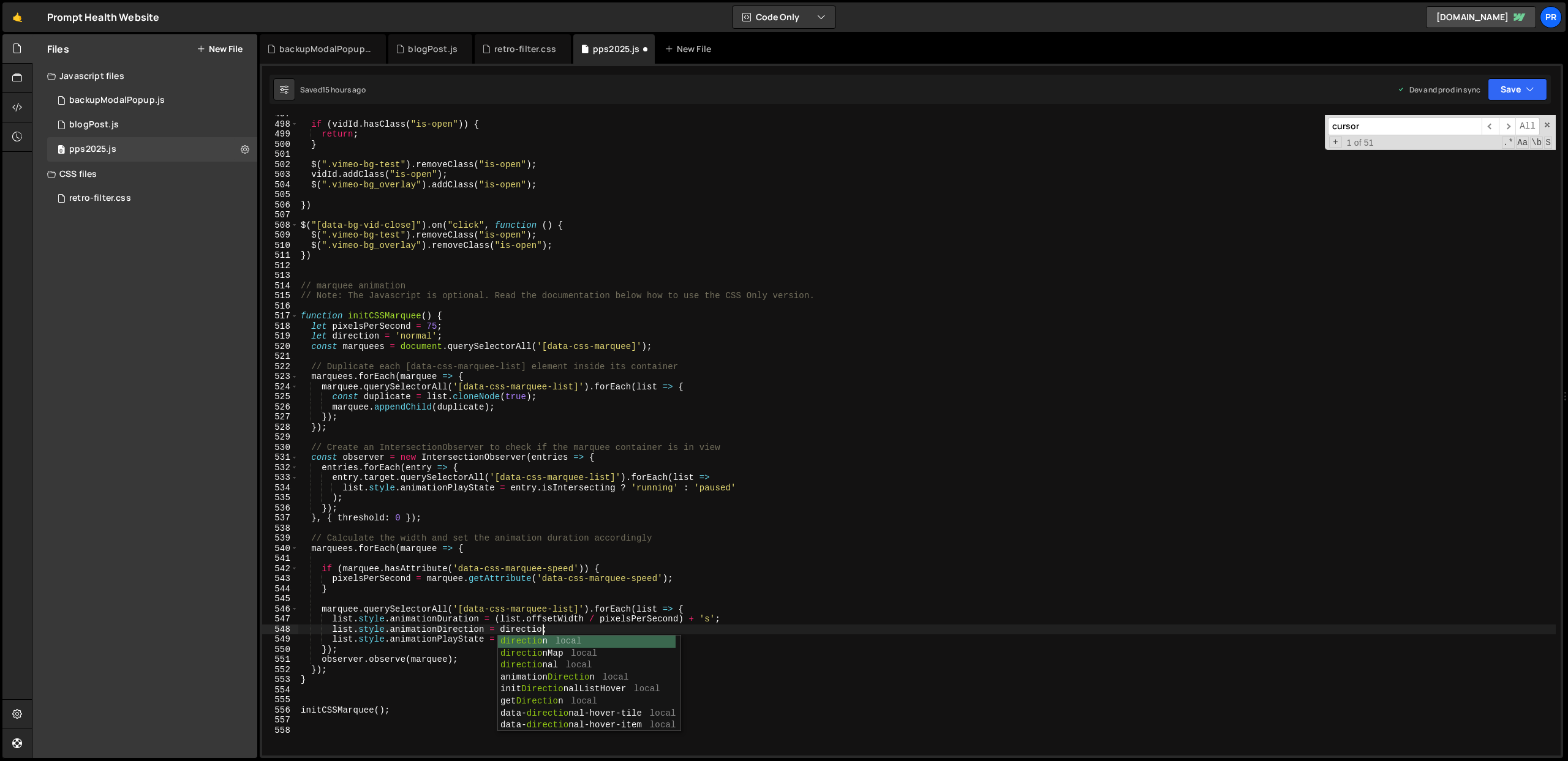
scroll to position [0, 17]
click at [707, 568] on div "if ( vidId . hasClass ( "is-open" )) { return ; } $ ( ".vimeo-bg-test" ) . remo…" at bounding box center [927, 439] width 1257 height 661
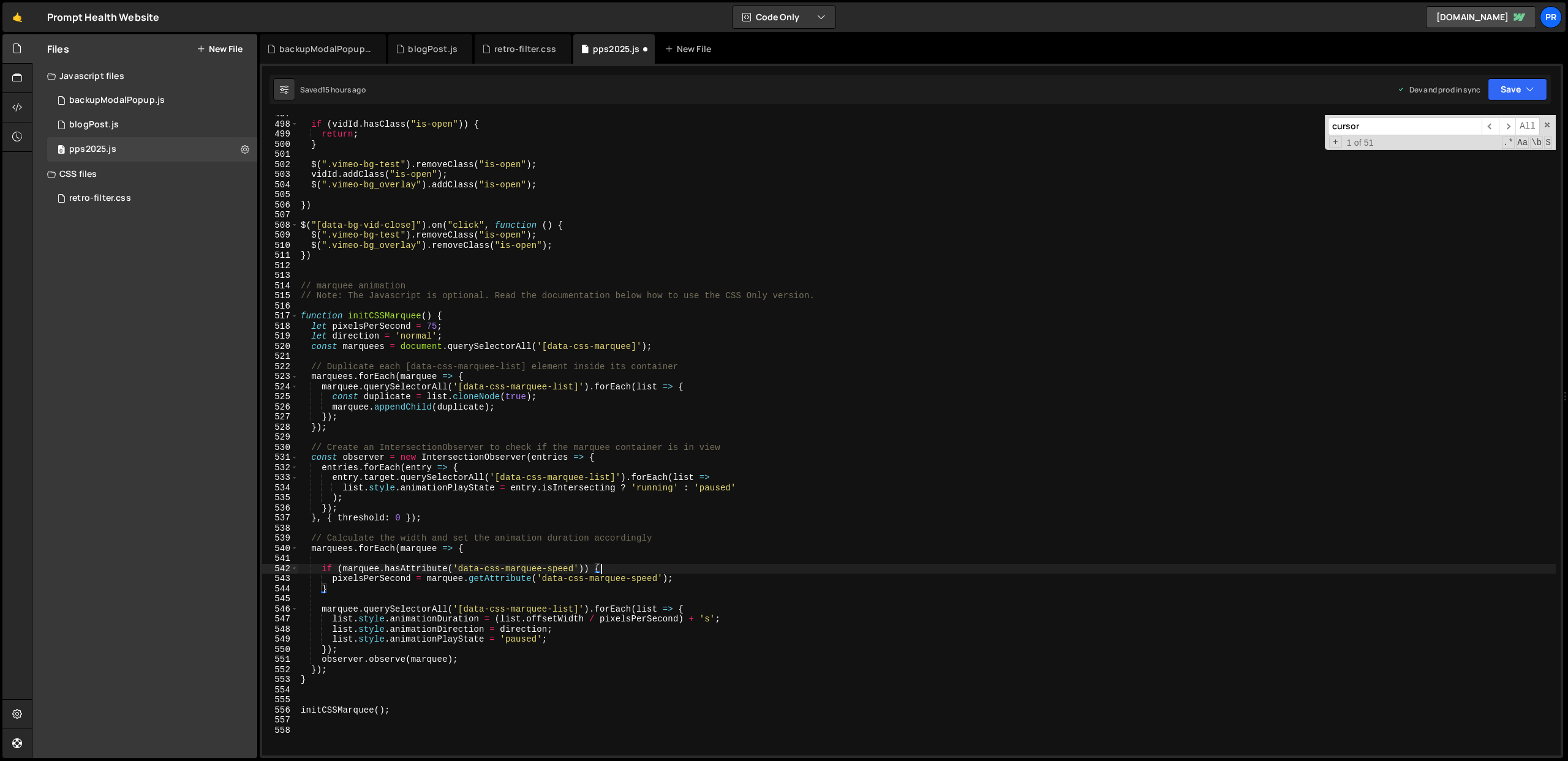
click at [362, 588] on div "if ( vidId . hasClass ( "is-open" )) { return ; } $ ( ".vimeo-bg-test" ) . remo…" at bounding box center [927, 439] width 1257 height 661
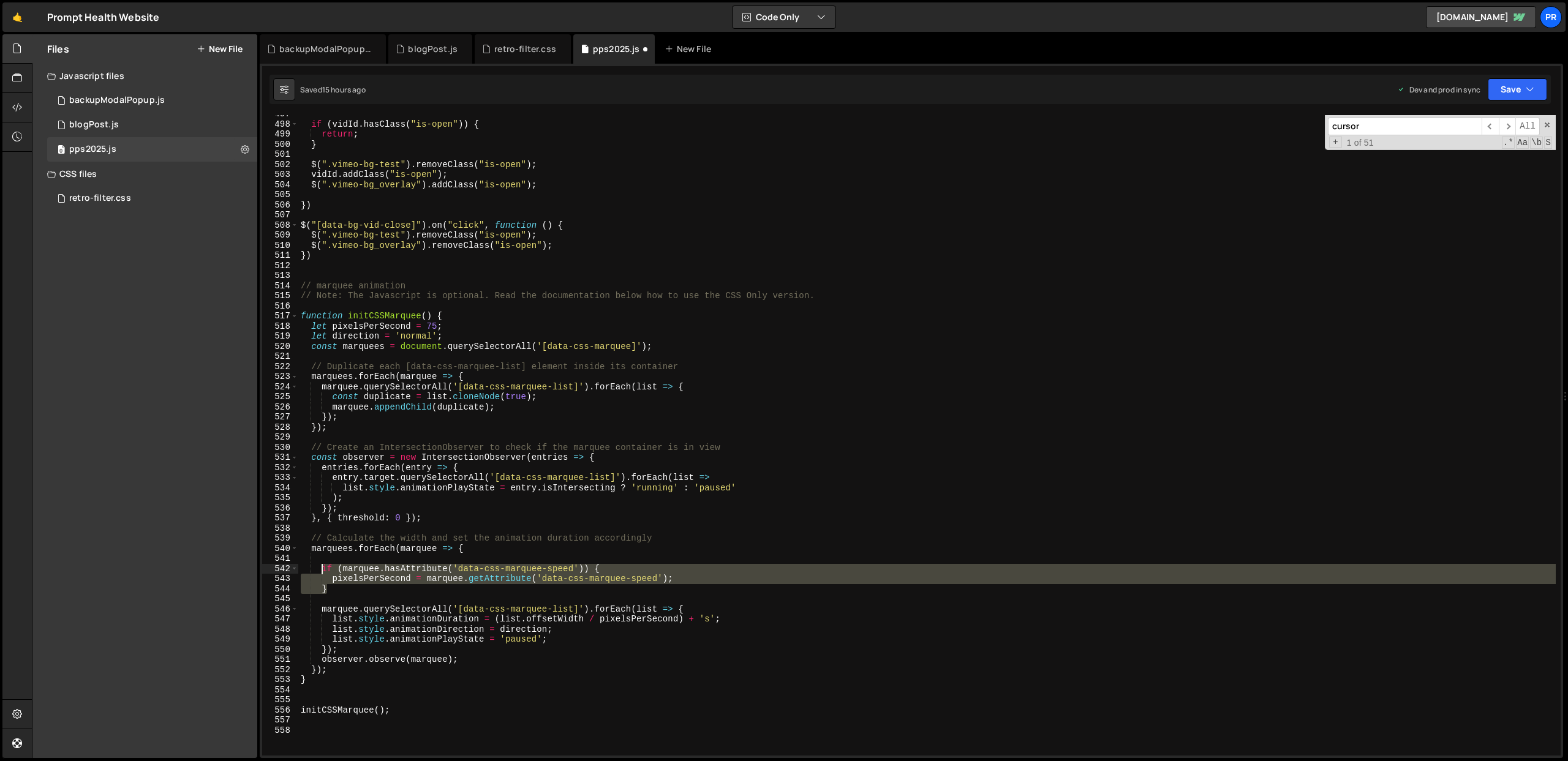
drag, startPoint x: 335, startPoint y: 590, endPoint x: 321, endPoint y: 569, distance: 25.2
click at [321, 569] on div "if ( vidId . hasClass ( "is-open" )) { return ; } $ ( ".vimeo-bg-test" ) . remo…" at bounding box center [927, 439] width 1257 height 661
click at [338, 588] on div "if ( vidId . hasClass ( "is-open" )) { return ; } $ ( ".vimeo-bg-test" ) . remo…" at bounding box center [927, 435] width 1257 height 640
type textarea "}"
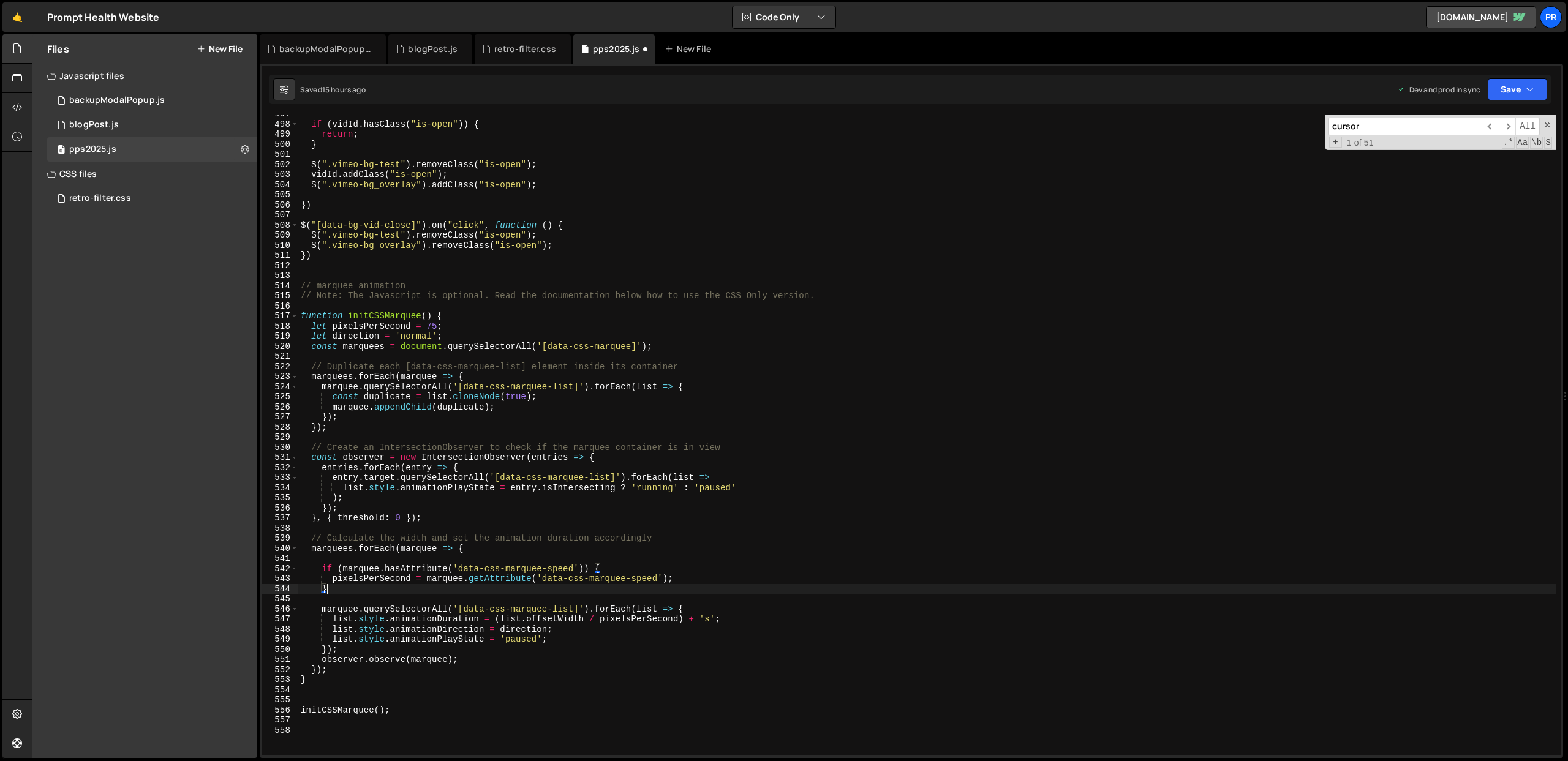
scroll to position [0, 1]
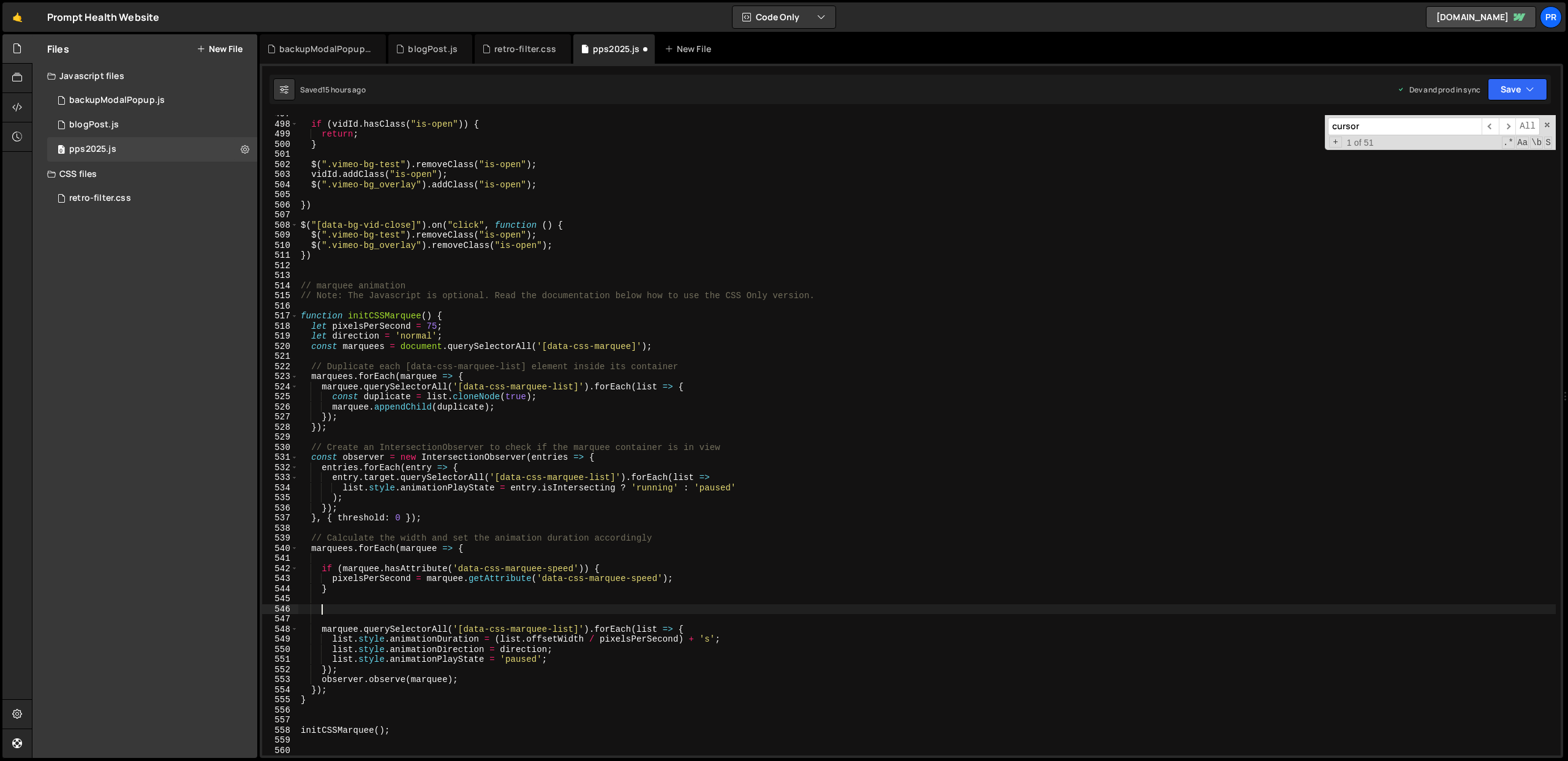
paste textarea "}"
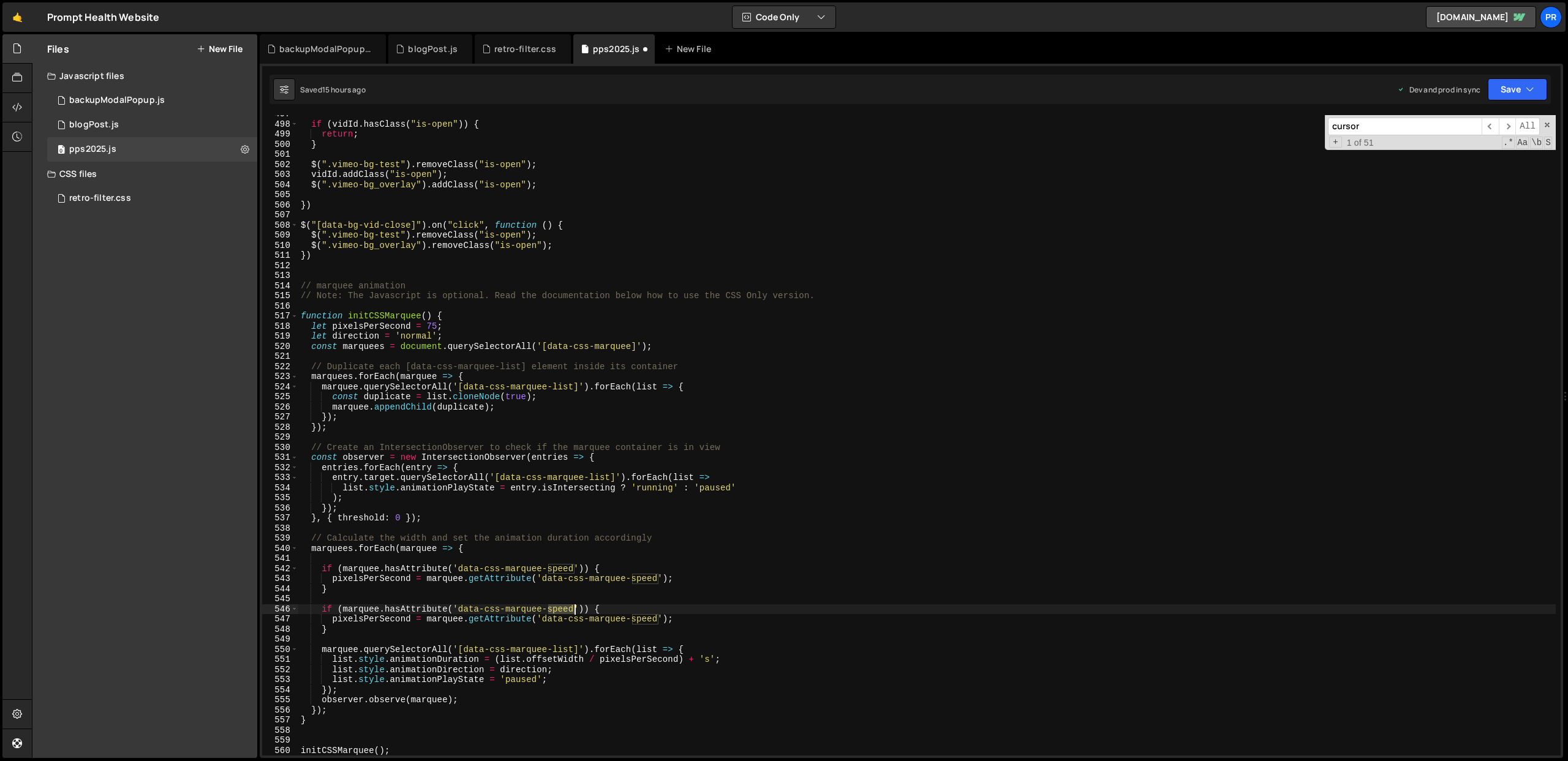
drag, startPoint x: 548, startPoint y: 608, endPoint x: 573, endPoint y: 608, distance: 25.0
click at [573, 608] on div "if ( vidId . hasClass ( "is-open" )) { return ; } $ ( ".vimeo-bg-test" ) . remo…" at bounding box center [927, 439] width 1257 height 661
click at [571, 609] on div "if ( vidId . hasClass ( "is-open" )) { return ; } $ ( ".vimeo-bg-test" ) . remo…" at bounding box center [927, 439] width 1257 height 661
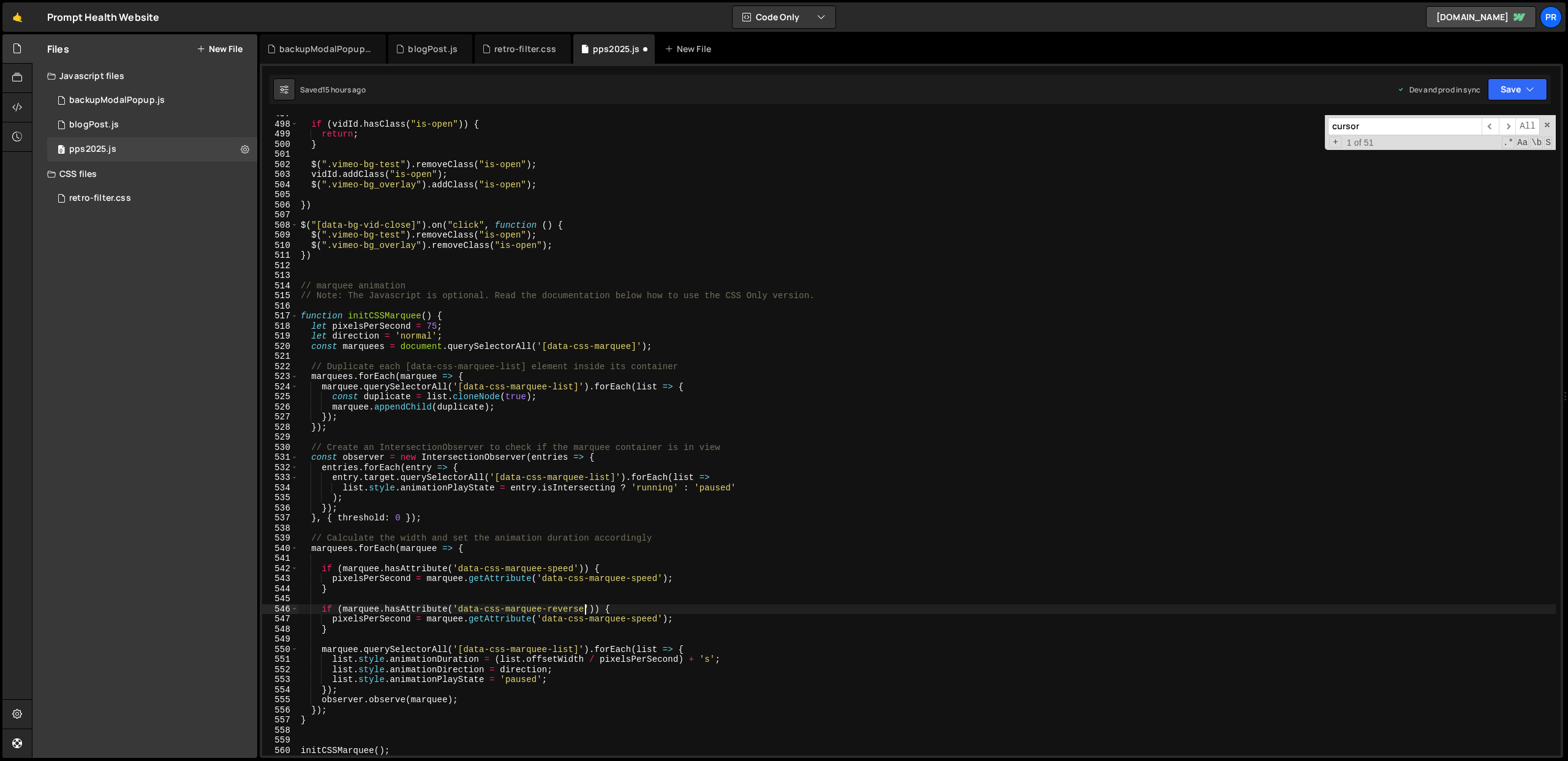
scroll to position [0, 20]
click at [649, 606] on div "if ( vidId . hasClass ( "is-open" )) { return ; } $ ( ".vimeo-bg-test" ) . remo…" at bounding box center [927, 439] width 1257 height 661
drag, startPoint x: 443, startPoint y: 336, endPoint x: 332, endPoint y: 336, distance: 111.0
click at [332, 336] on div "if ( vidId . hasClass ( "is-open" )) { return ; } $ ( ".vimeo-bg-test" ) . remo…" at bounding box center [927, 439] width 1257 height 661
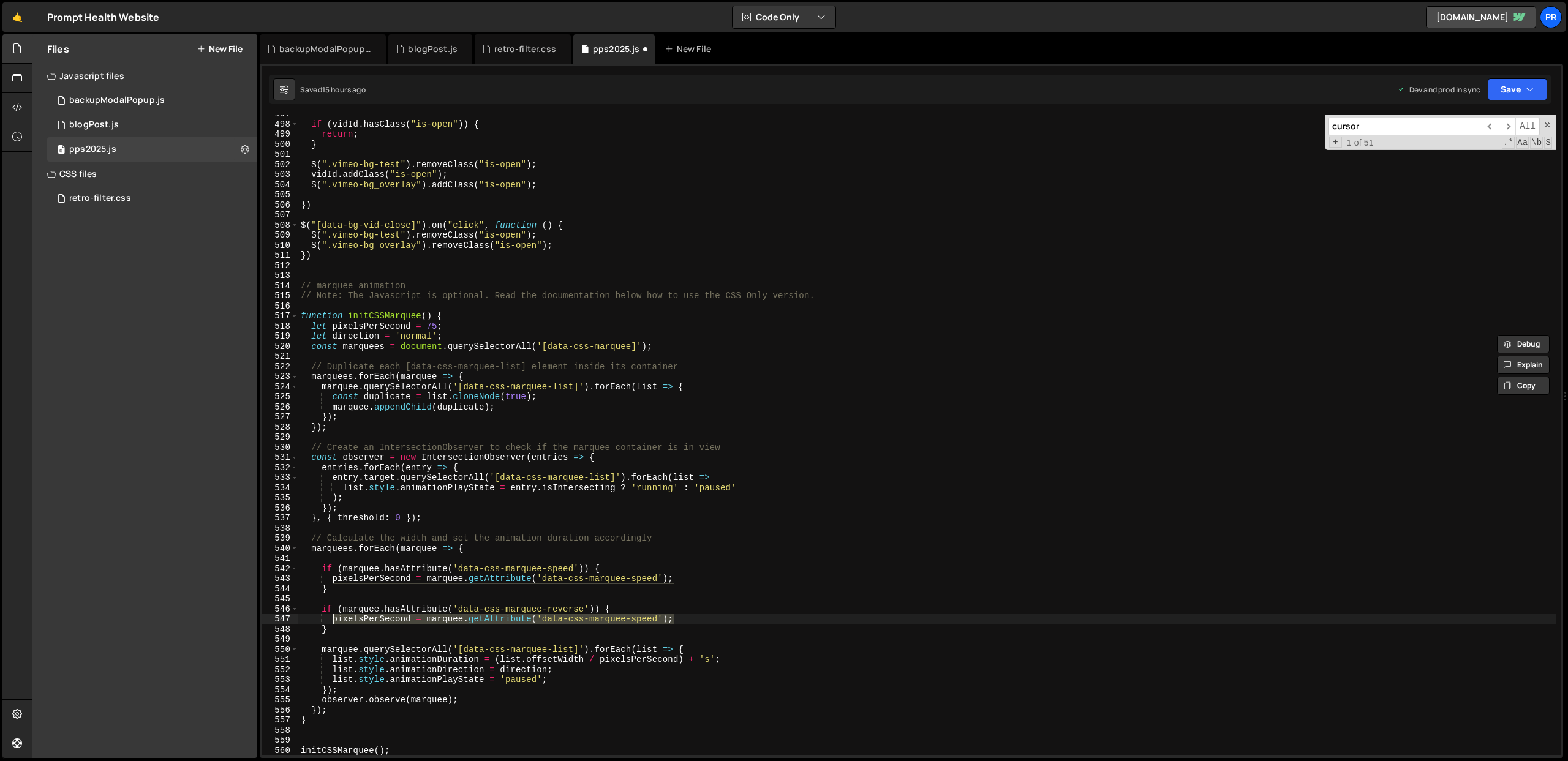
drag, startPoint x: 680, startPoint y: 617, endPoint x: 332, endPoint y: 617, distance: 348.0
click at [332, 617] on div "if ( vidId . hasClass ( "is-open" )) { return ; } $ ( ".vimeo-bg-test" ) . remo…" at bounding box center [927, 439] width 1257 height 661
paste textarea "direction = 'normal'"
click at [411, 618] on div "if ( vidId . hasClass ( "is-open" )) { return ; } $ ( ".vimeo-bg-test" ) . remo…" at bounding box center [927, 439] width 1257 height 661
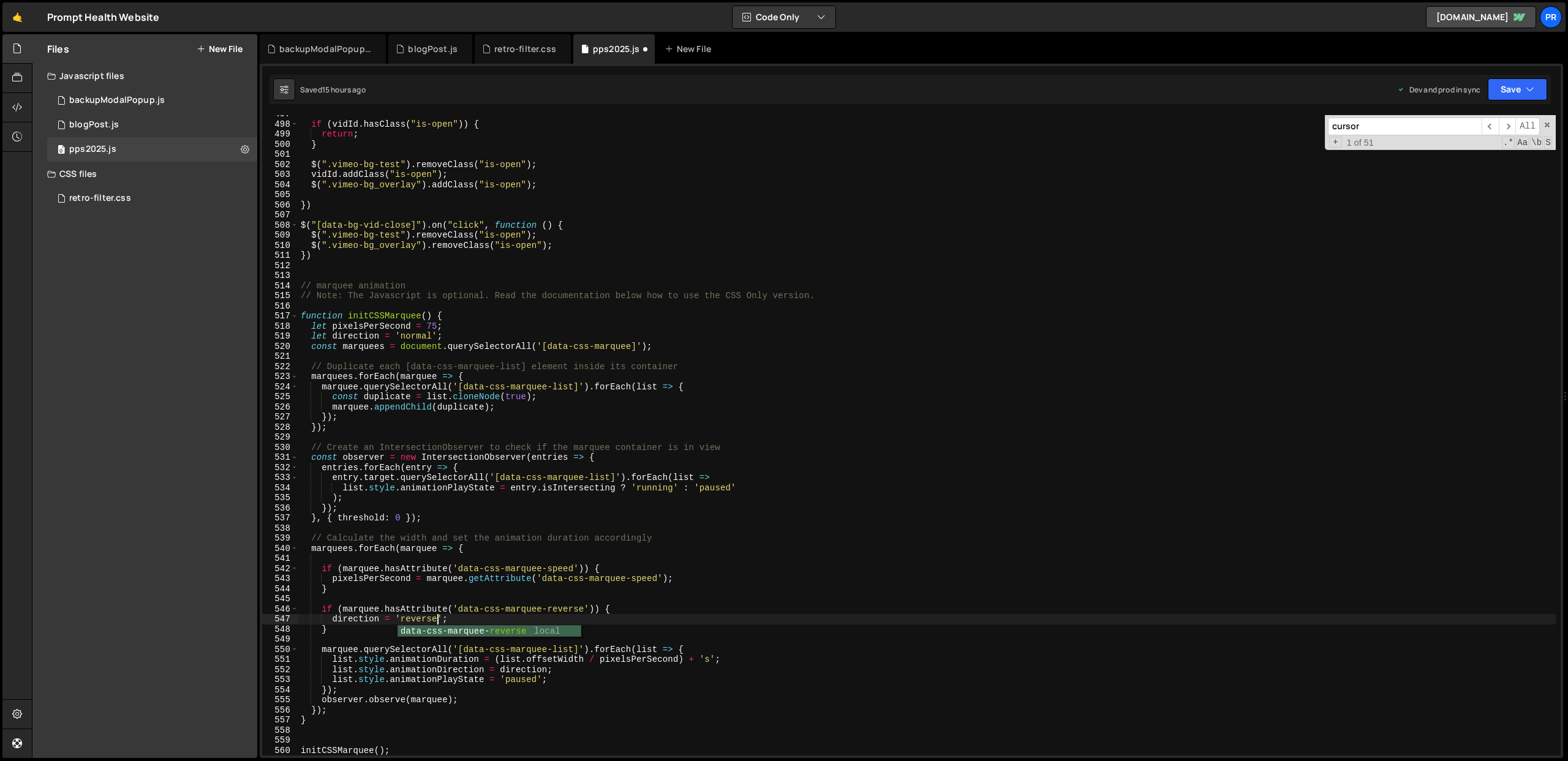
click at [621, 616] on div "if ( vidId . hasClass ( "is-open" )) { return ; } $ ( ".vimeo-bg-test" ) . remo…" at bounding box center [927, 439] width 1257 height 661
click at [642, 613] on div "if ( vidId . hasClass ( "is-open" )) { return ; } $ ( ".vimeo-bg-test" ) . remo…" at bounding box center [927, 439] width 1257 height 661
click at [637, 618] on div "if ( vidId . hasClass ( "is-open" )) { return ; } $ ( ".vimeo-bg-test" ) . remo…" at bounding box center [927, 439] width 1257 height 661
type textarea "direction = 'reverse';"
click at [1532, 89] on icon "button" at bounding box center [1530, 89] width 9 height 12
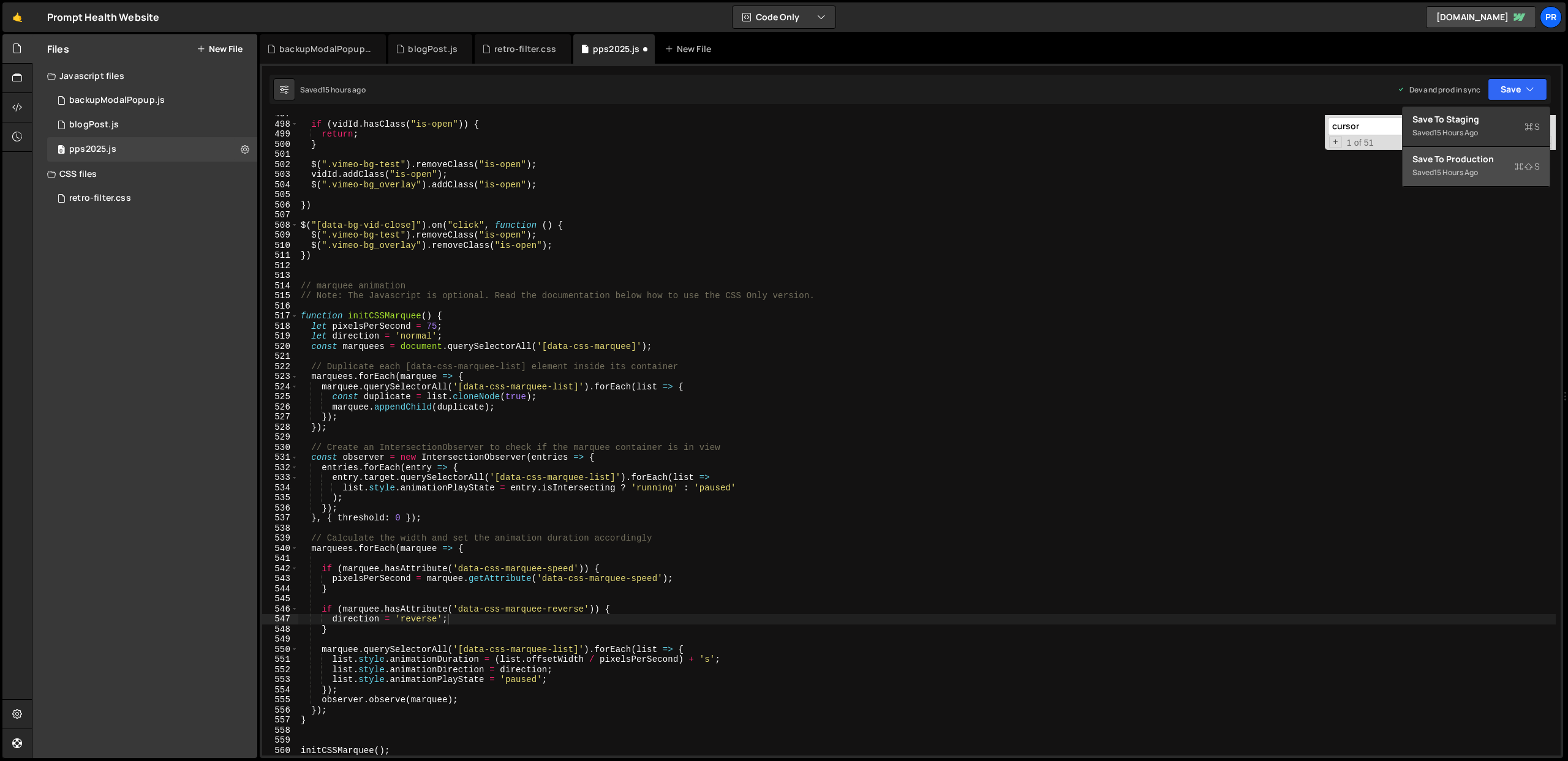
click at [1492, 163] on div "Save to Production S" at bounding box center [1476, 159] width 128 height 12
